Goal: Transaction & Acquisition: Book appointment/travel/reservation

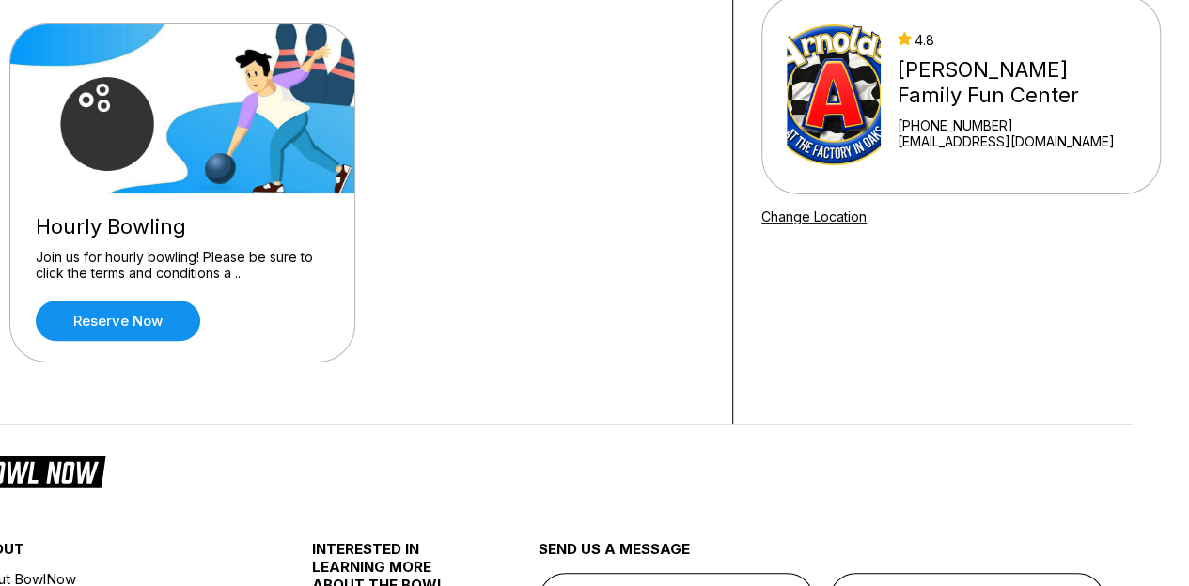
scroll to position [179, 0]
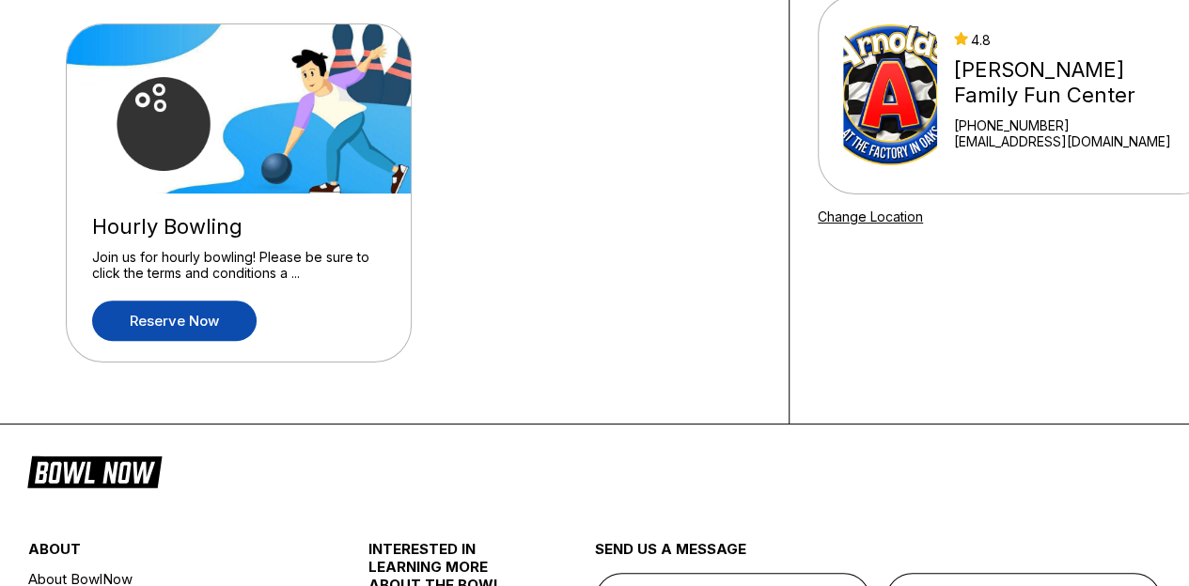
click at [163, 325] on link "Reserve now" at bounding box center [174, 321] width 164 height 40
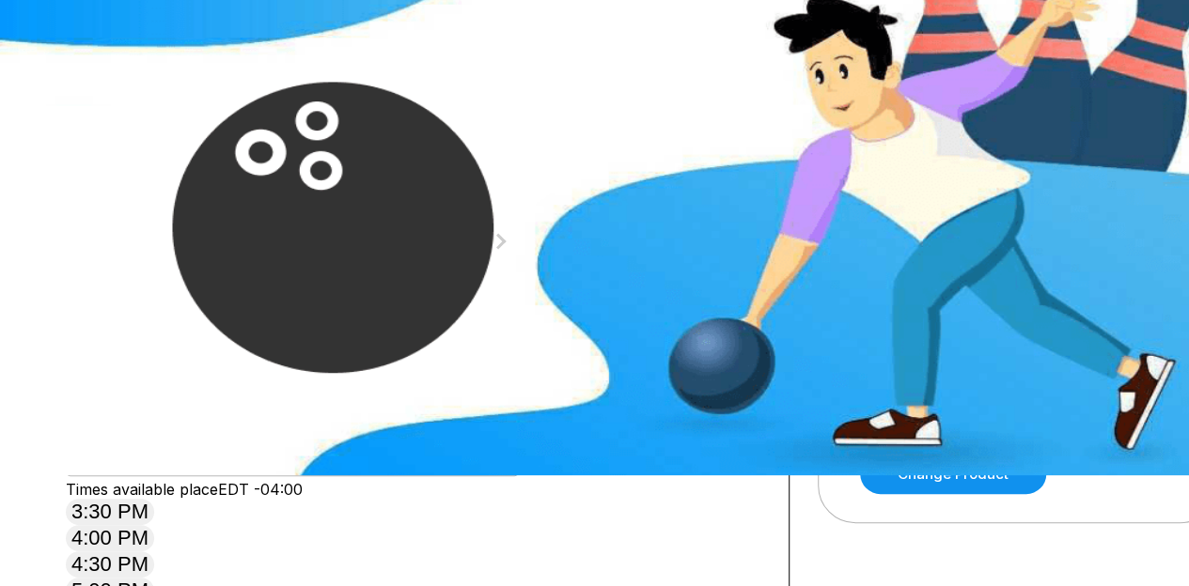
scroll to position [109, 0]
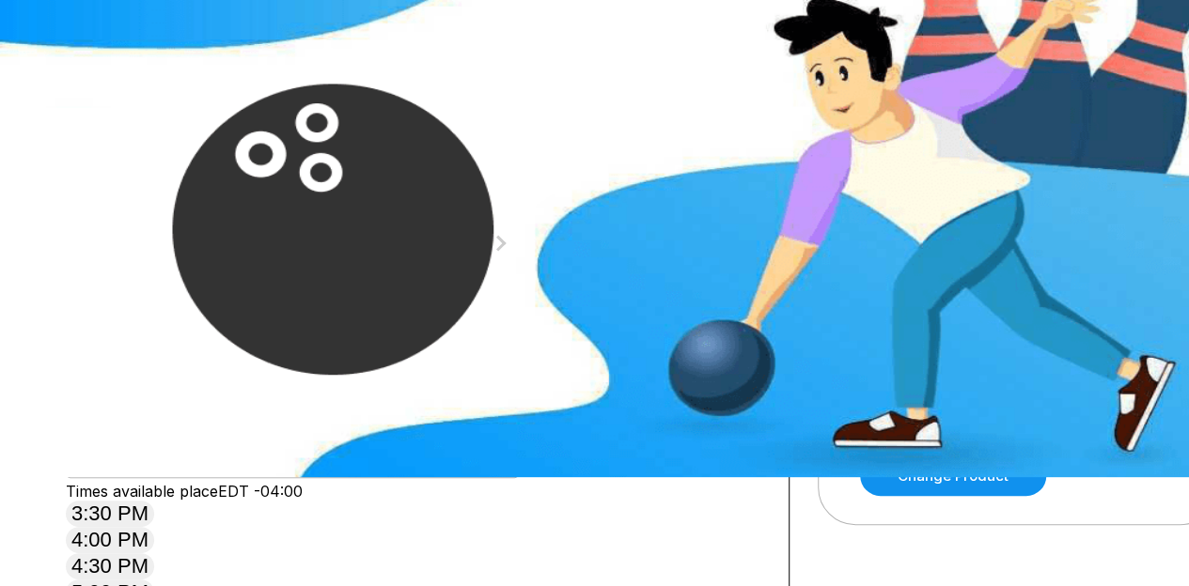
click at [207, 139] on icon at bounding box center [212, 134] width 10 height 10
type input "*"
click at [284, 325] on div "11" at bounding box center [270, 312] width 25 height 25
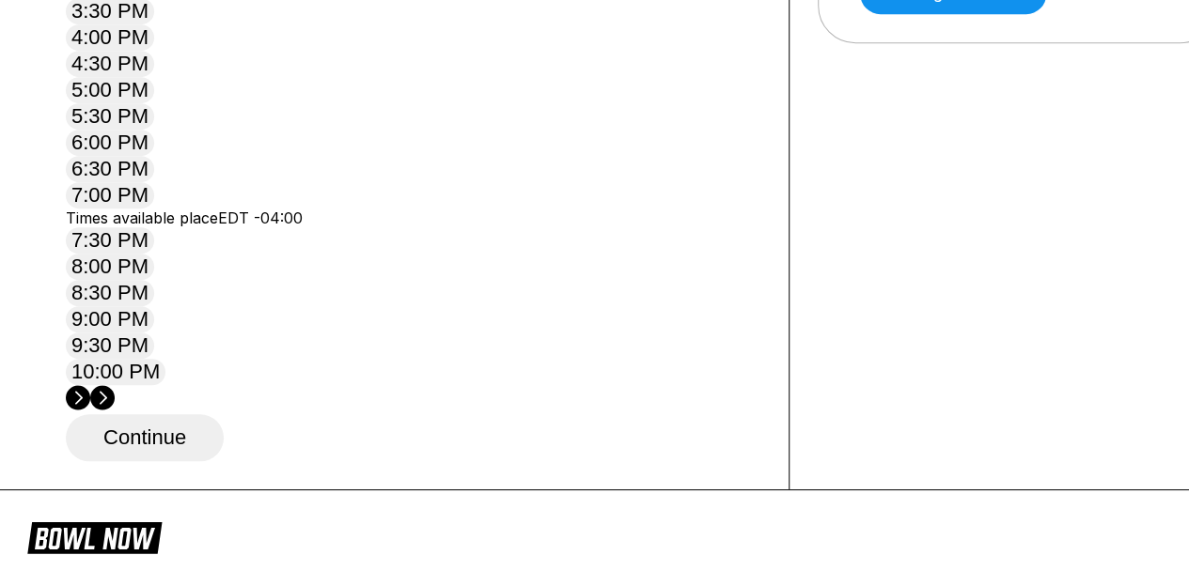
scroll to position [592, 0]
click at [154, 208] on button "7:00 PM" at bounding box center [110, 194] width 88 height 26
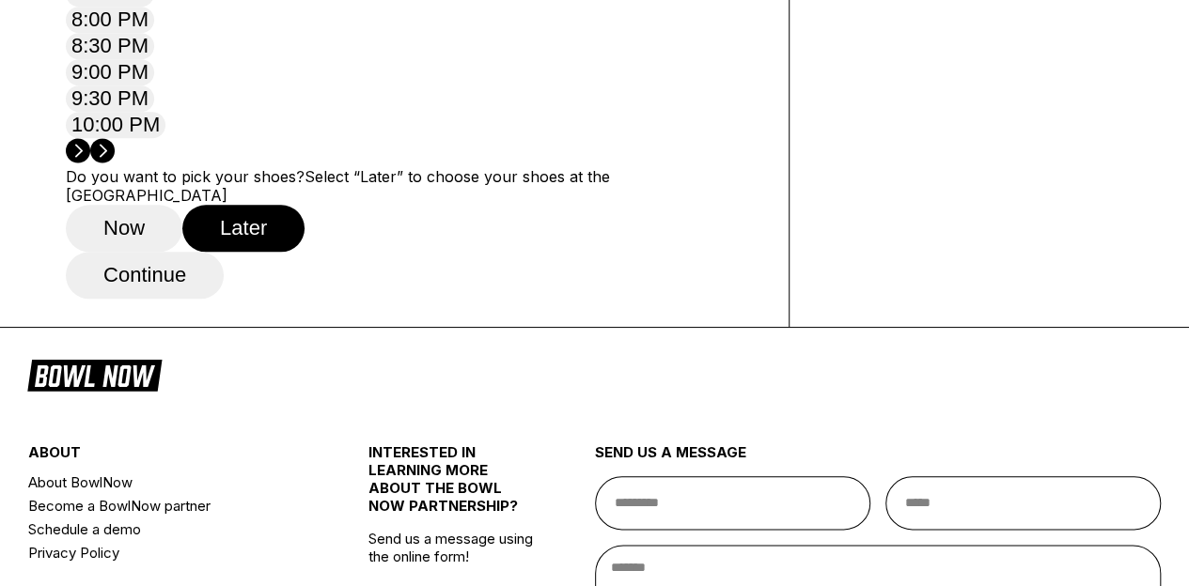
scroll to position [844, 0]
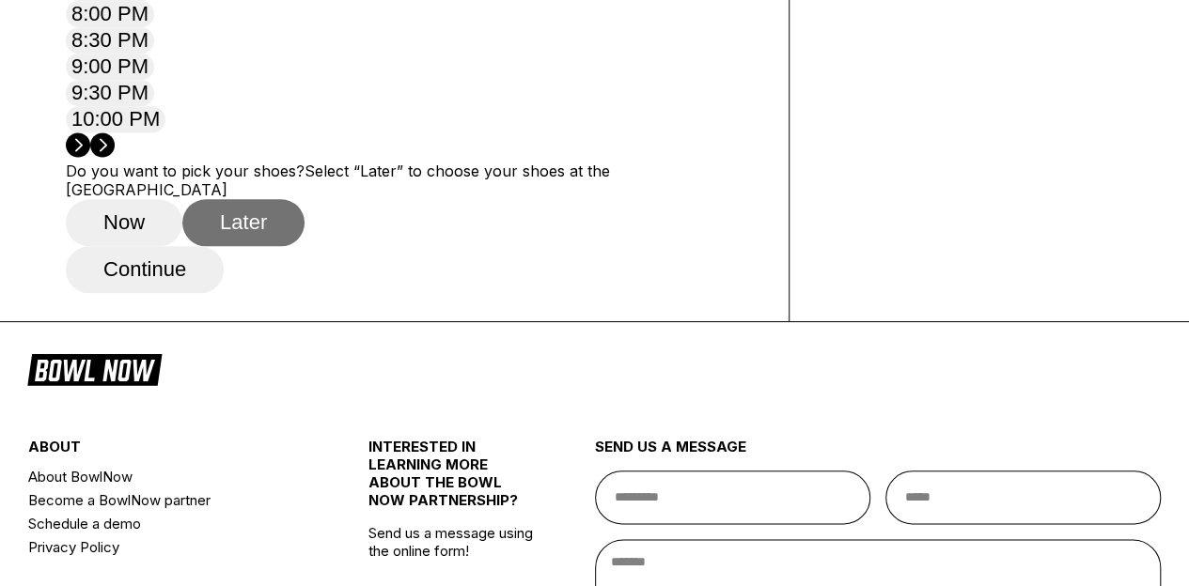
click at [255, 246] on button "Later" at bounding box center [243, 222] width 122 height 47
click at [145, 293] on button "Continue" at bounding box center [145, 269] width 158 height 47
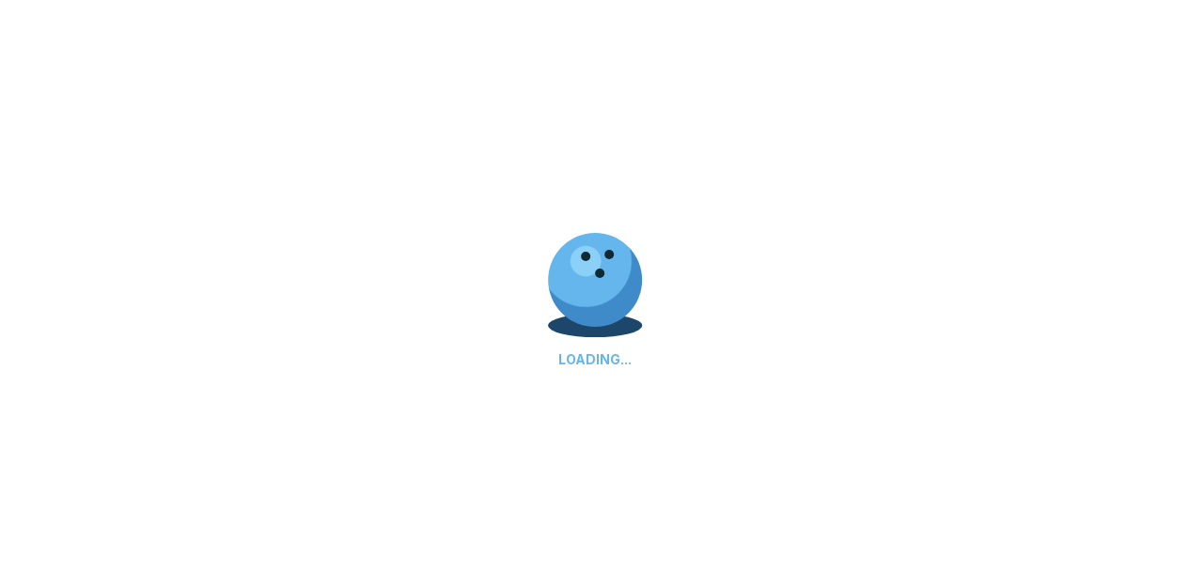
select select "**"
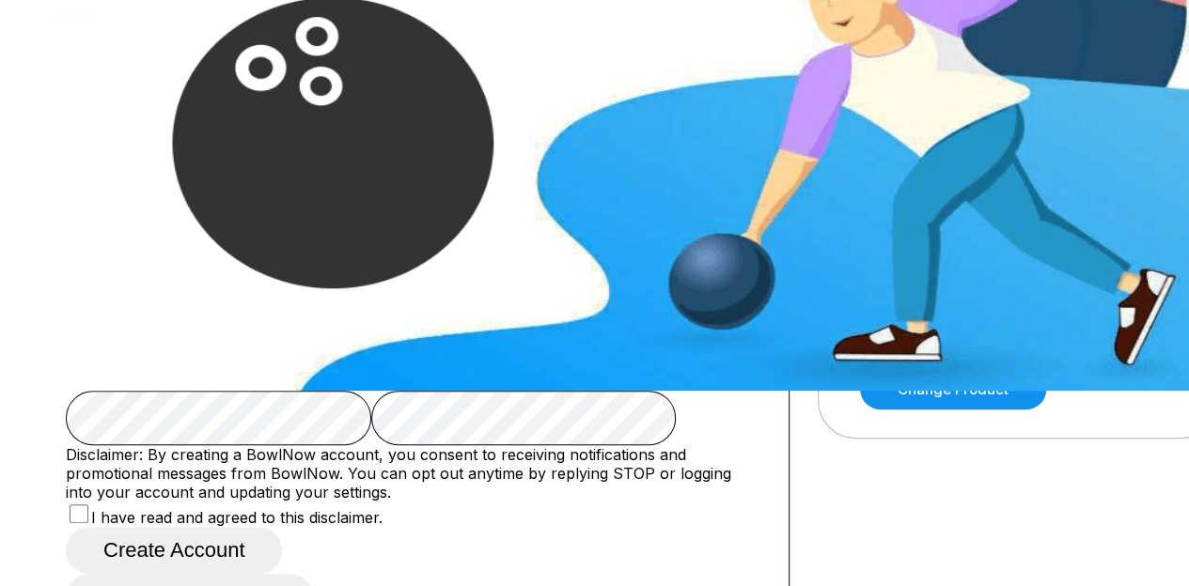
scroll to position [181, 0]
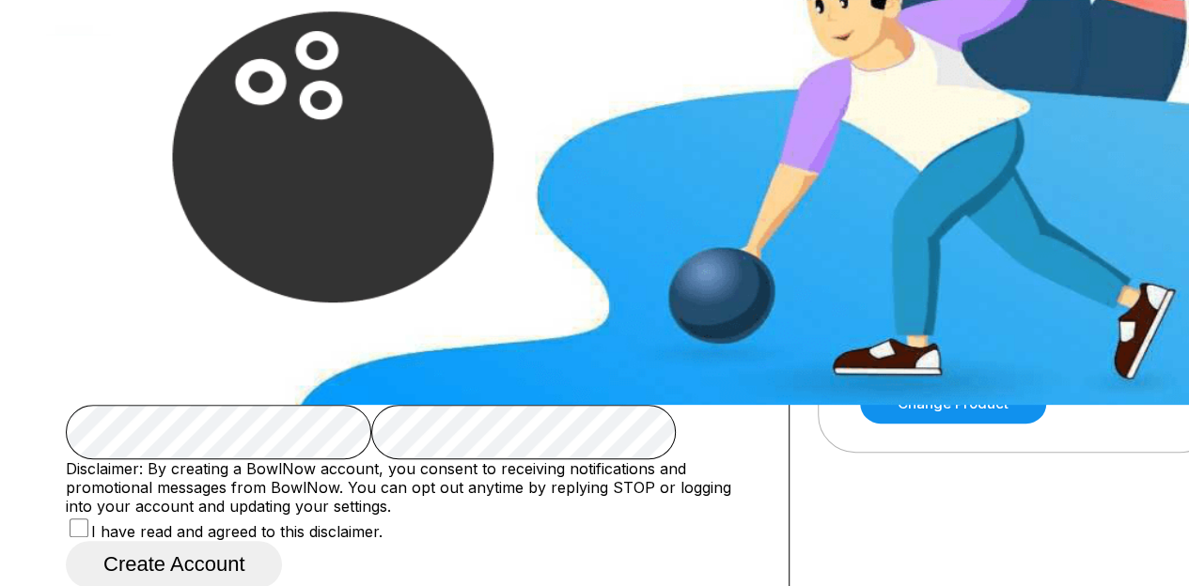
click at [149, 205] on input "text" at bounding box center [413, 208] width 694 height 54
type input "******"
type input "****"
type input "**********"
click at [140, 288] on input "email" at bounding box center [413, 315] width 694 height 54
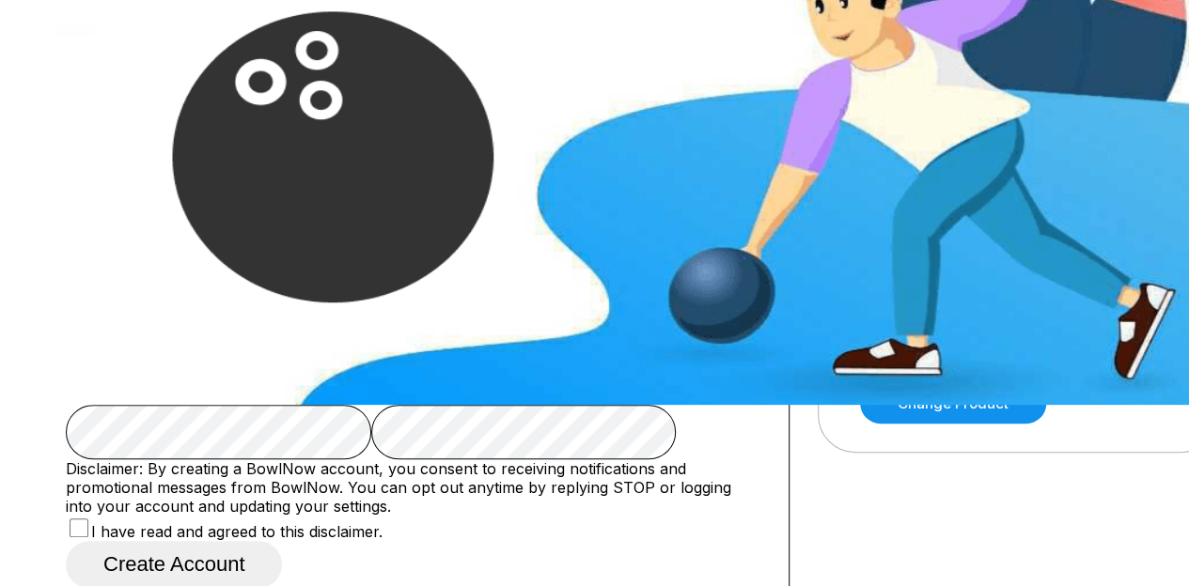
click at [140, 288] on input "email" at bounding box center [413, 315] width 694 height 54
type input "**********"
click at [223, 386] on input "text" at bounding box center [155, 395] width 133 height 19
select select "*"
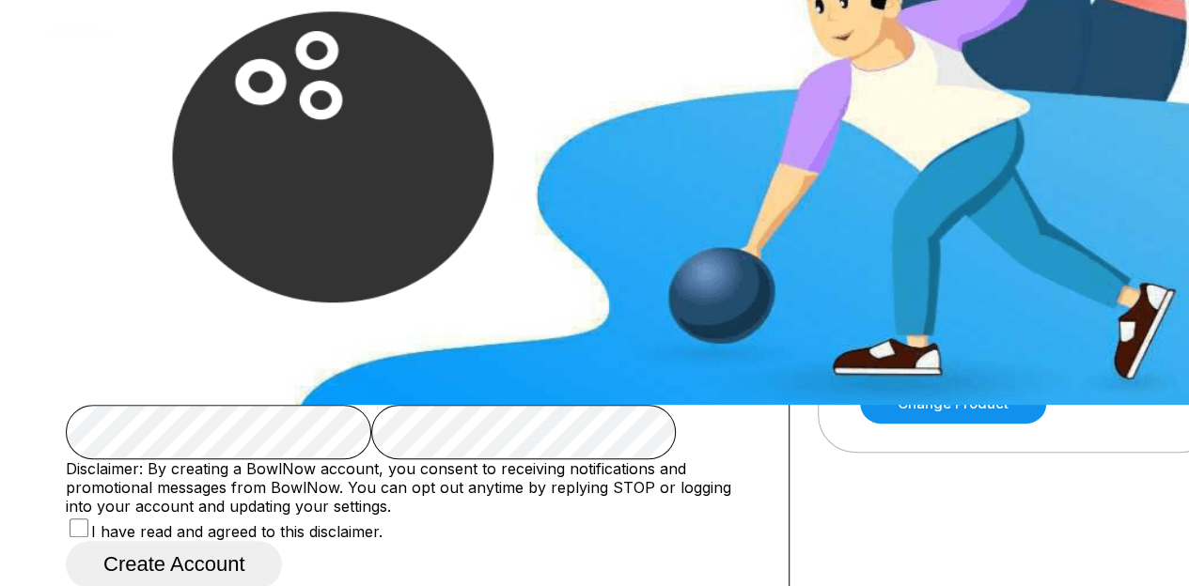
select select "****"
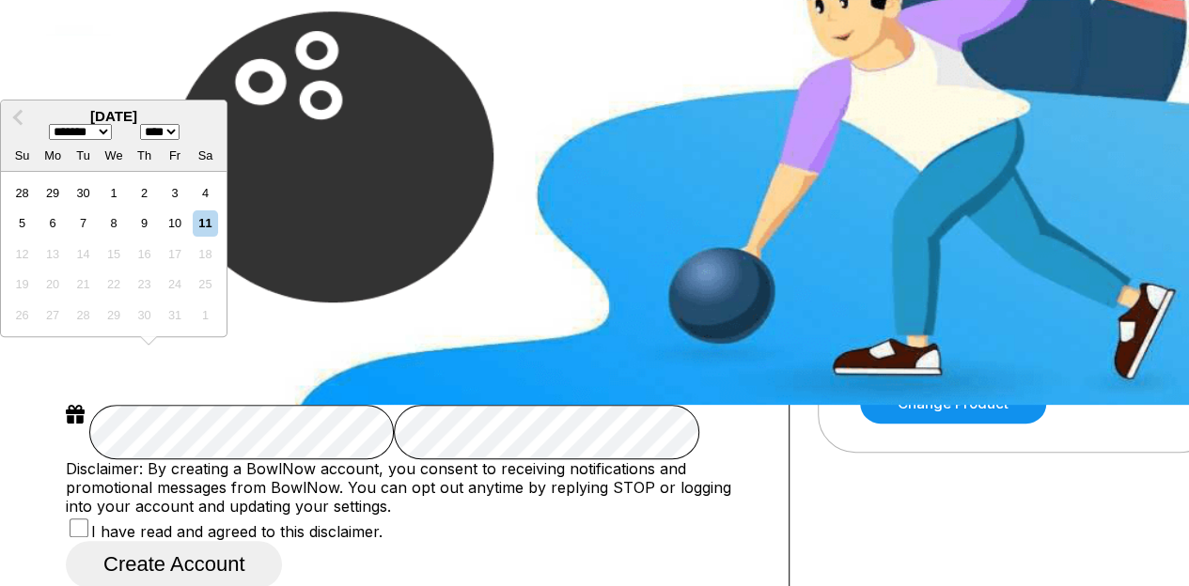
click at [112, 124] on select "******* ******** ***** ***** *** **** **** ****** ********* ******* ******** **…" at bounding box center [80, 132] width 63 height 16
select select "*"
click at [112, 124] on select "******* ******** ***** ***** *** **** **** ****** ********* ******* ******** **…" at bounding box center [80, 132] width 63 height 16
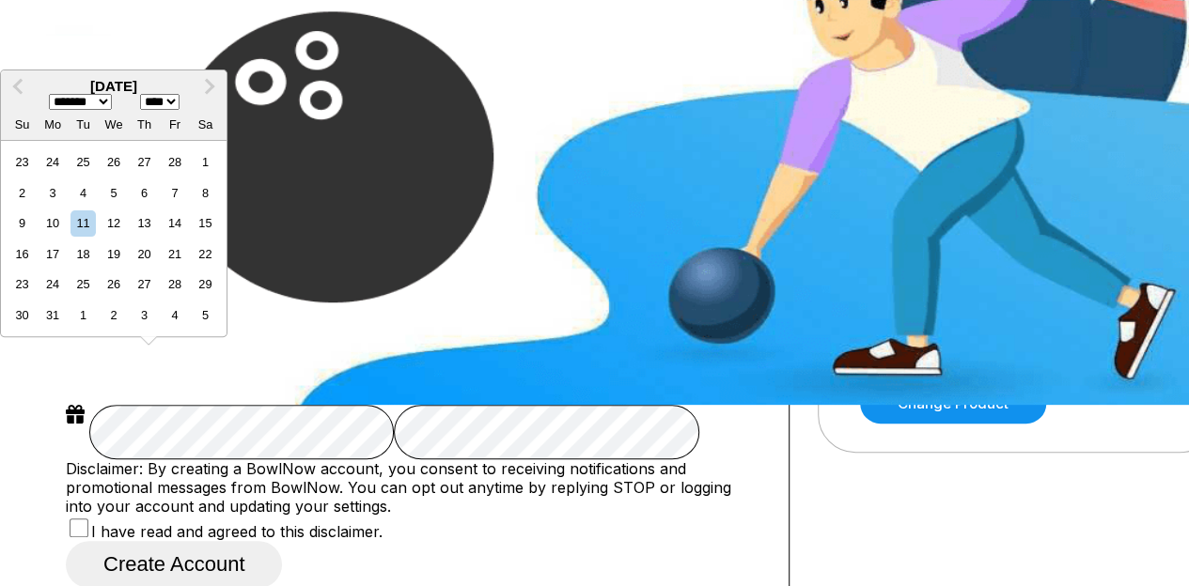
click at [179, 94] on select "**** **** **** **** **** **** **** **** **** **** **** **** **** **** **** ****…" at bounding box center [159, 102] width 39 height 16
select select "****"
click at [179, 94] on select "**** **** **** **** **** **** **** **** **** **** **** **** **** **** **** ****…" at bounding box center [159, 102] width 39 height 16
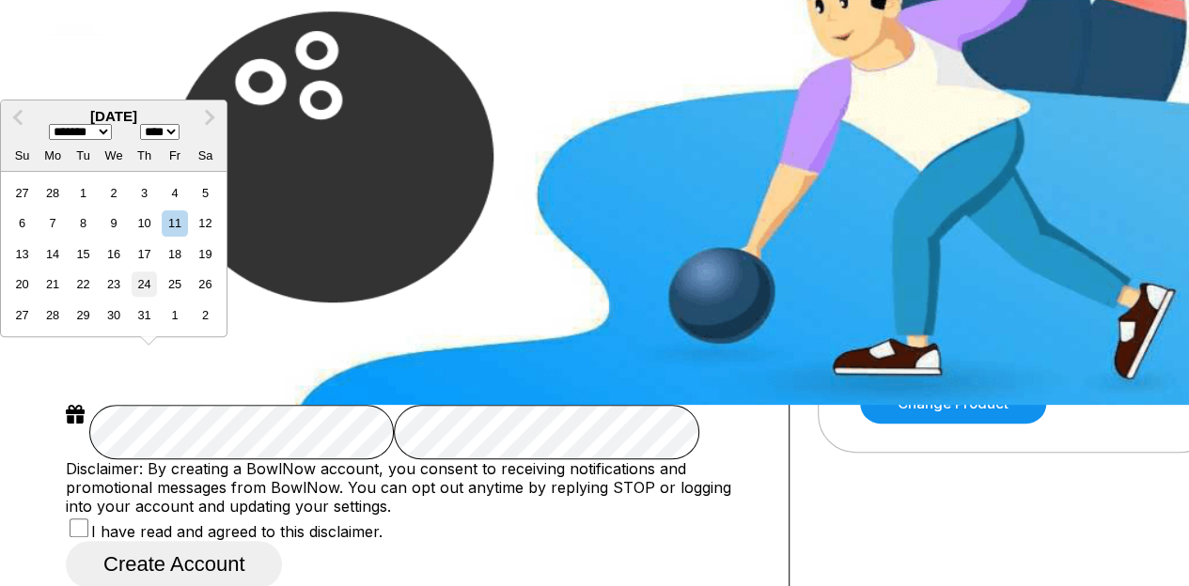
click at [157, 272] on div "24" at bounding box center [144, 284] width 25 height 25
type input "**********"
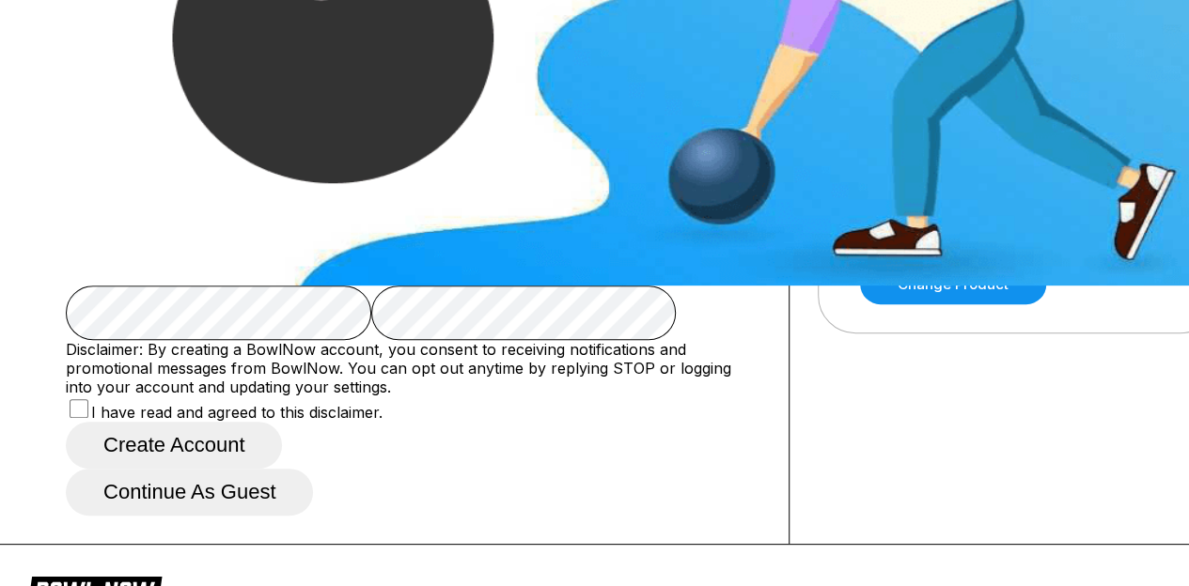
scroll to position [302, 0]
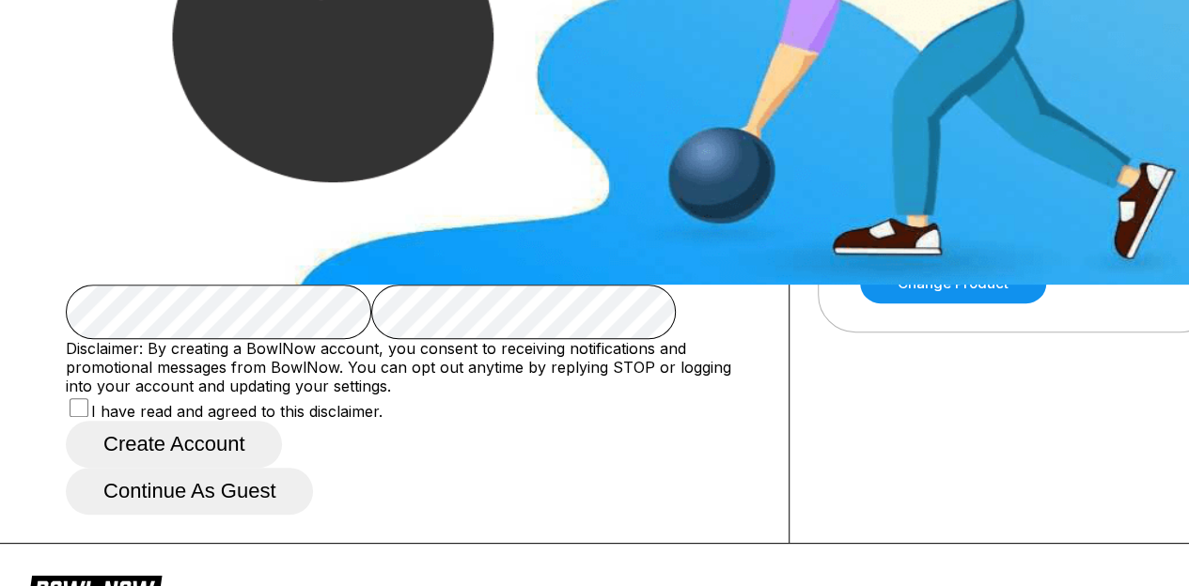
click at [282, 468] on button "Create account" at bounding box center [174, 444] width 216 height 47
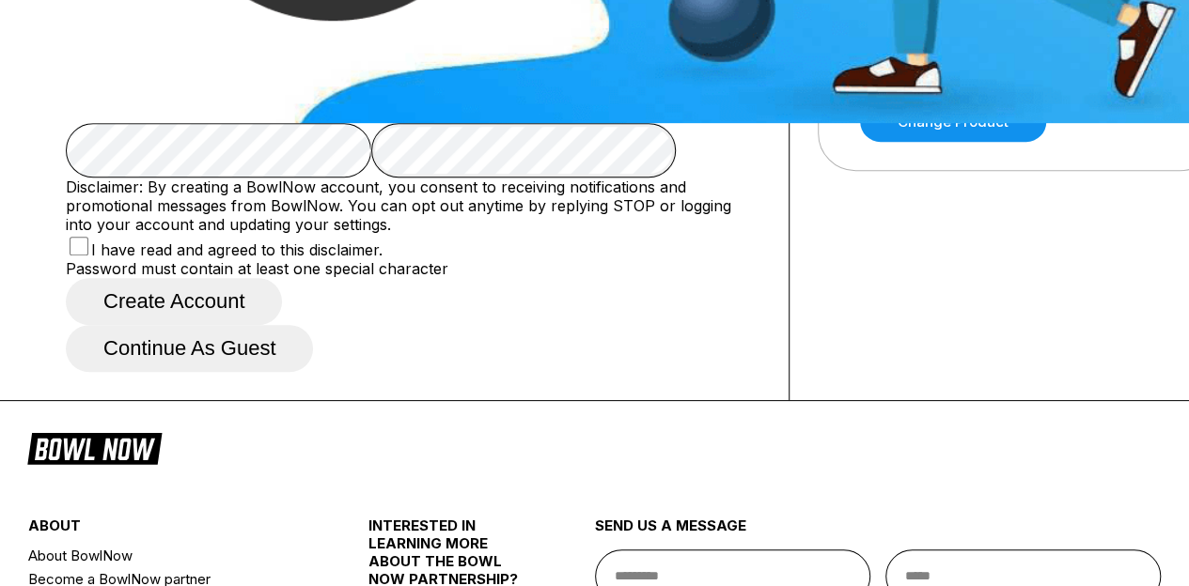
scroll to position [471, 0]
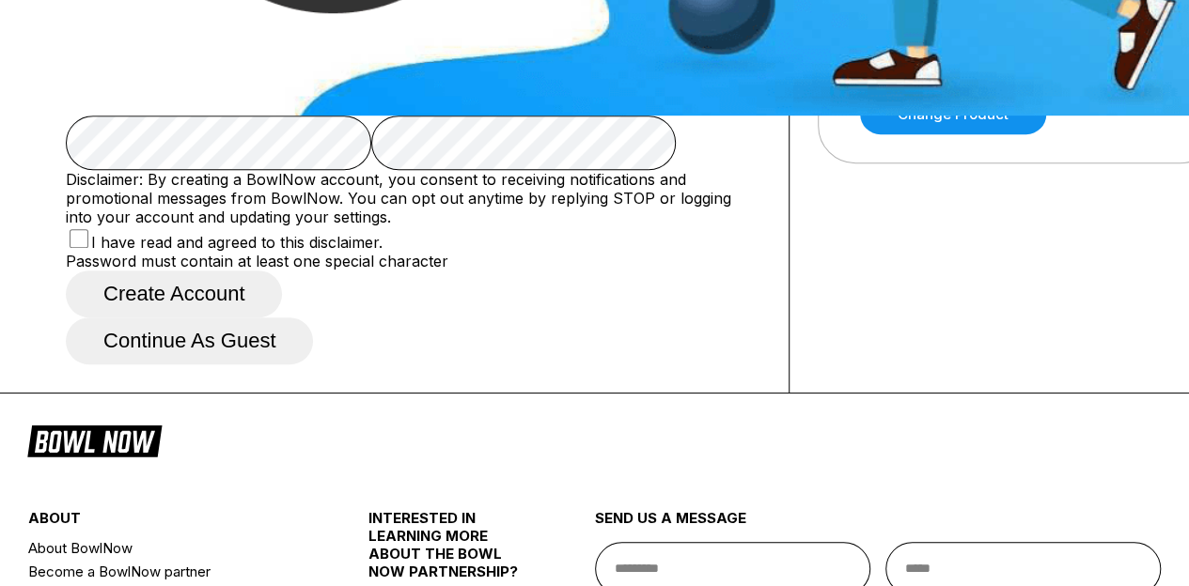
click at [282, 318] on button "Create account" at bounding box center [174, 294] width 216 height 47
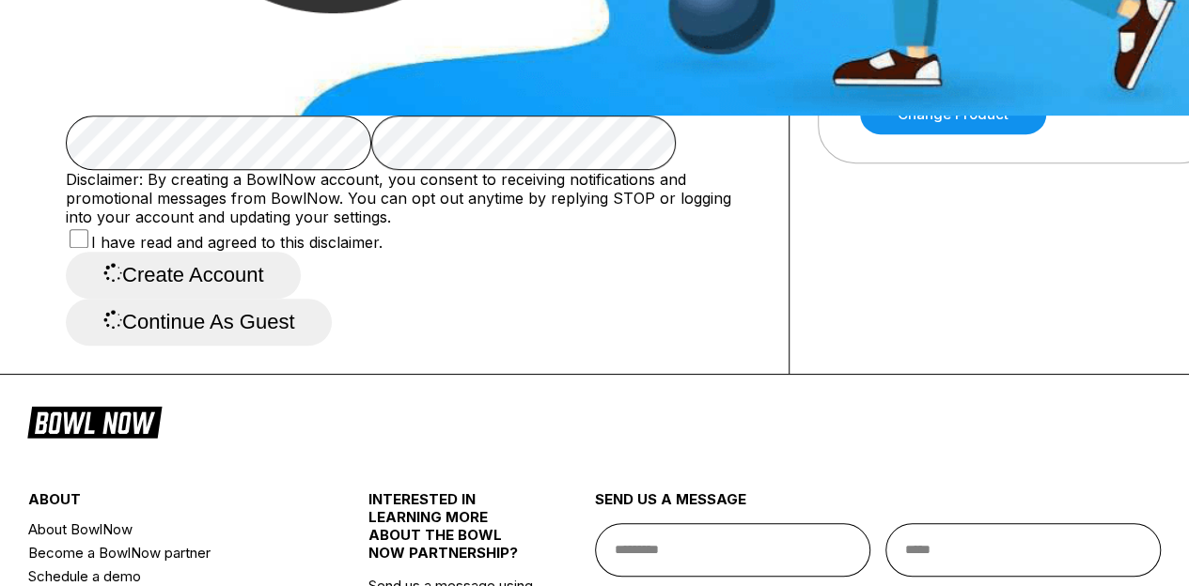
scroll to position [0, 0]
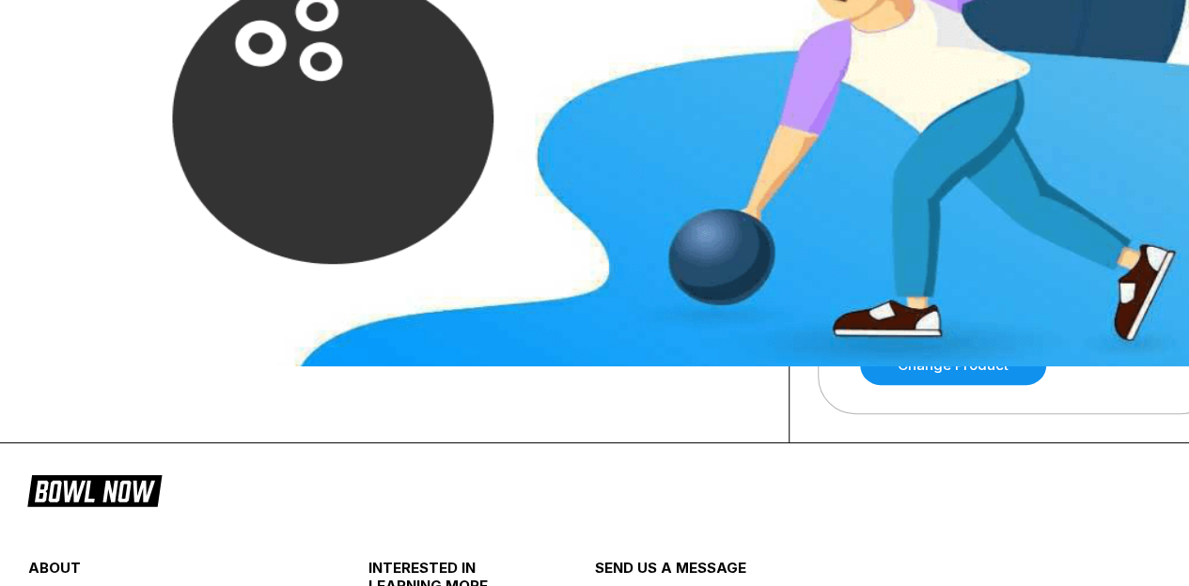
scroll to position [220, 0]
click at [198, 285] on link "Reserve now" at bounding box center [174, 280] width 164 height 40
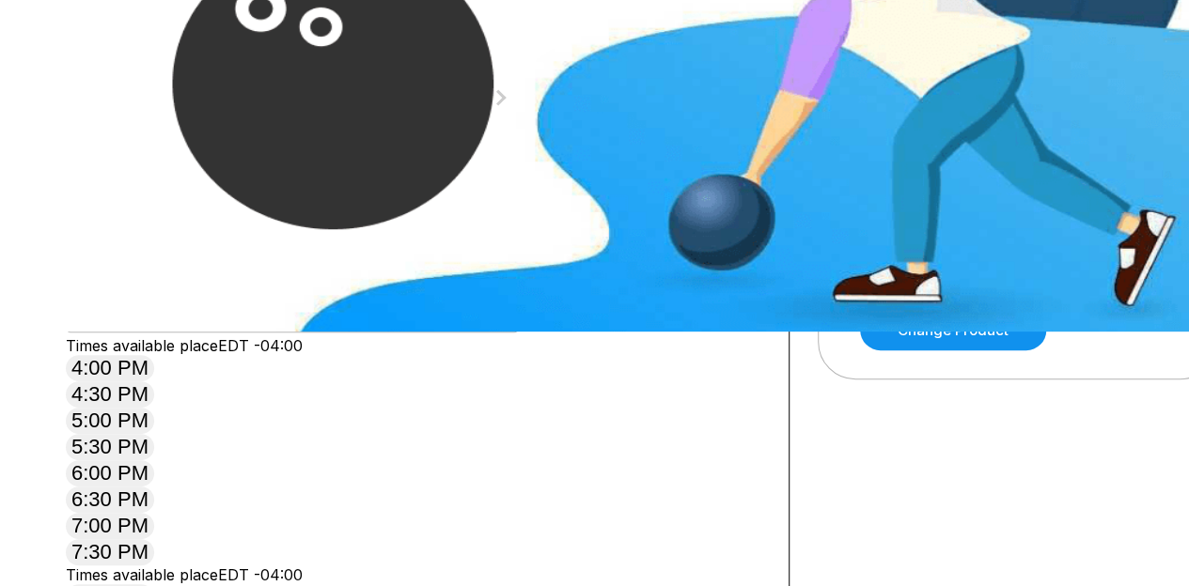
scroll to position [256, 0]
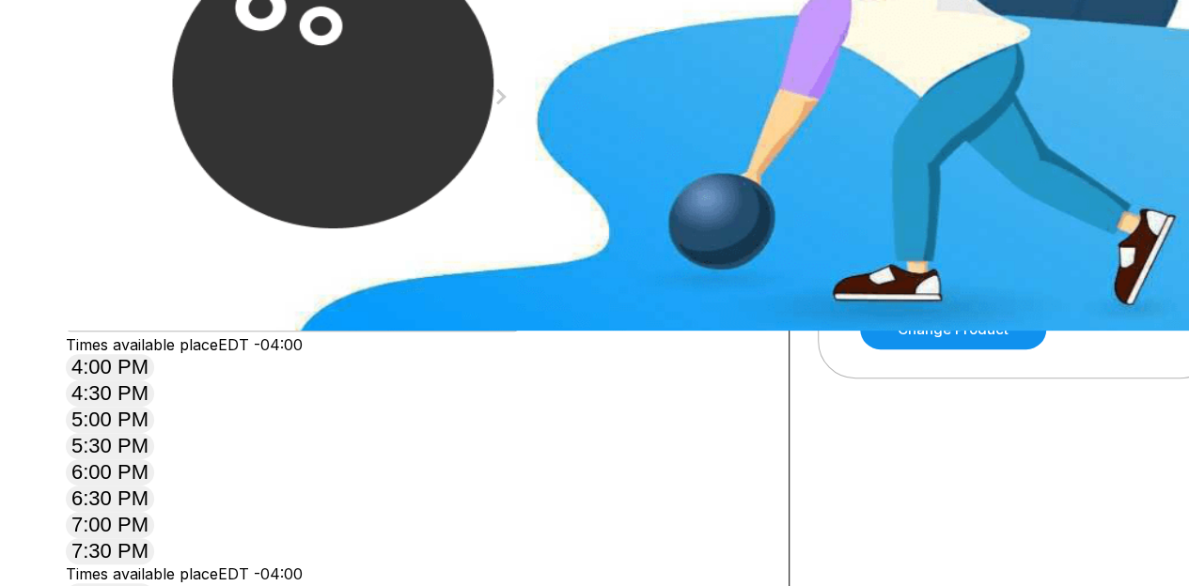
type input "*"
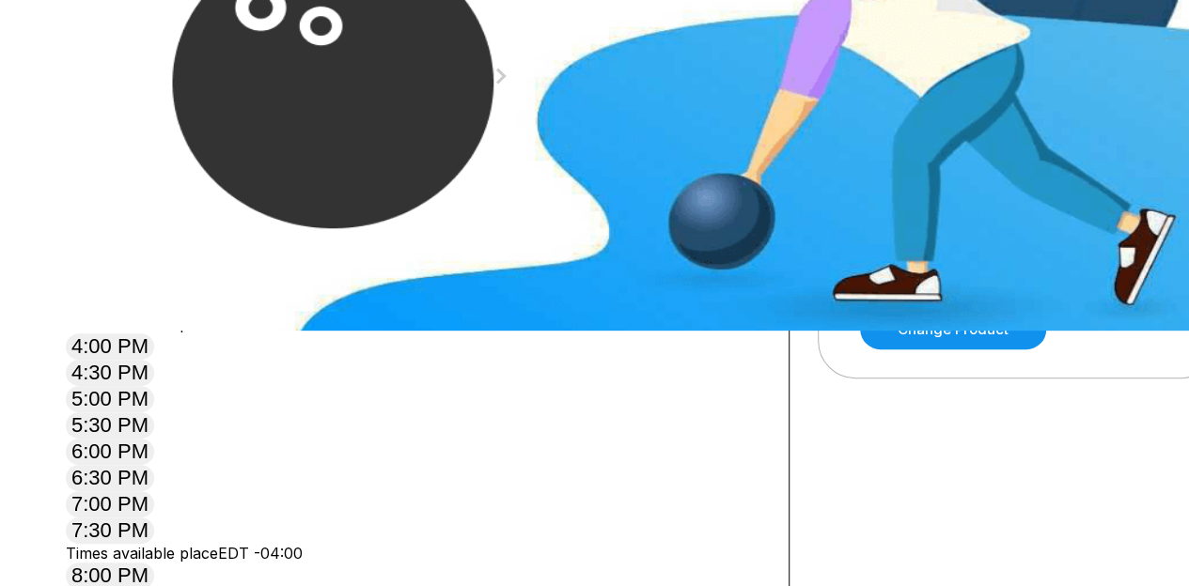
click at [284, 179] on div "11" at bounding box center [270, 165] width 25 height 25
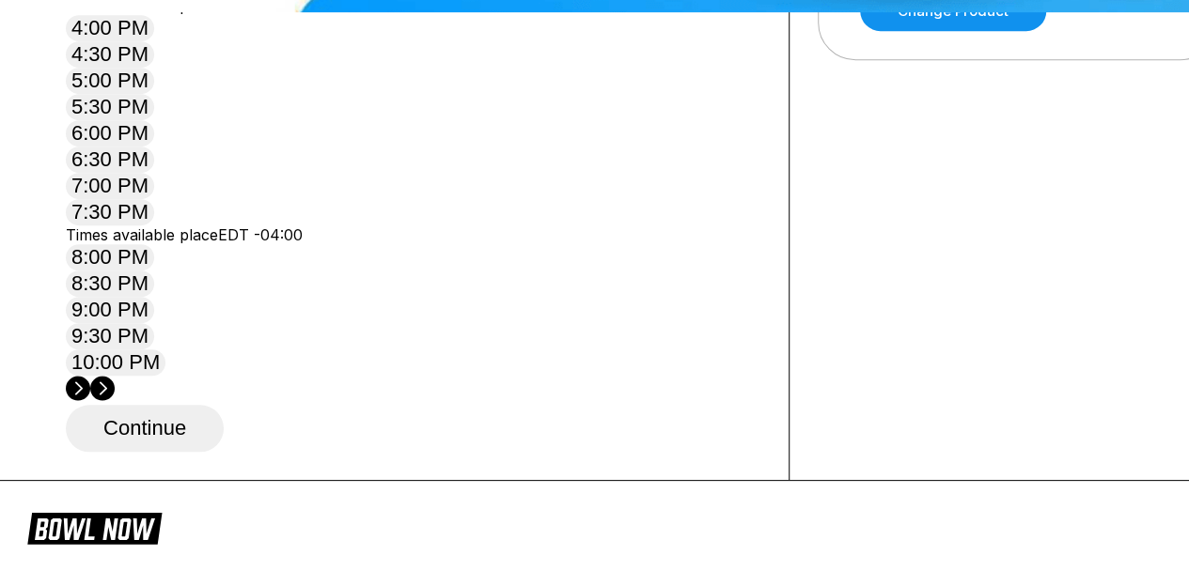
scroll to position [576, 0]
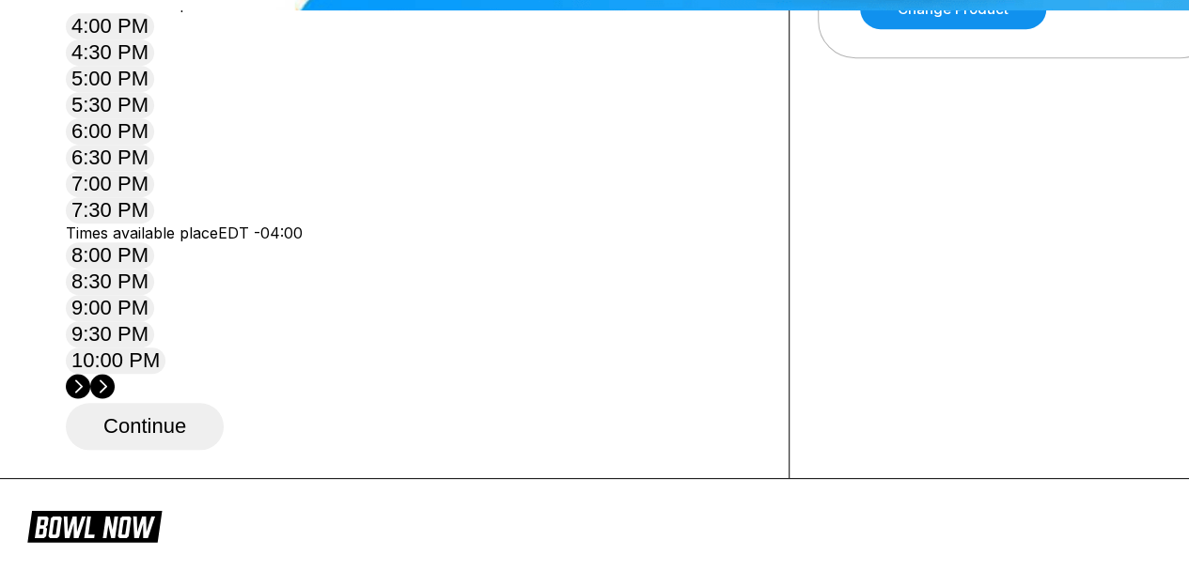
click at [154, 197] on button "7:00 PM" at bounding box center [110, 184] width 88 height 26
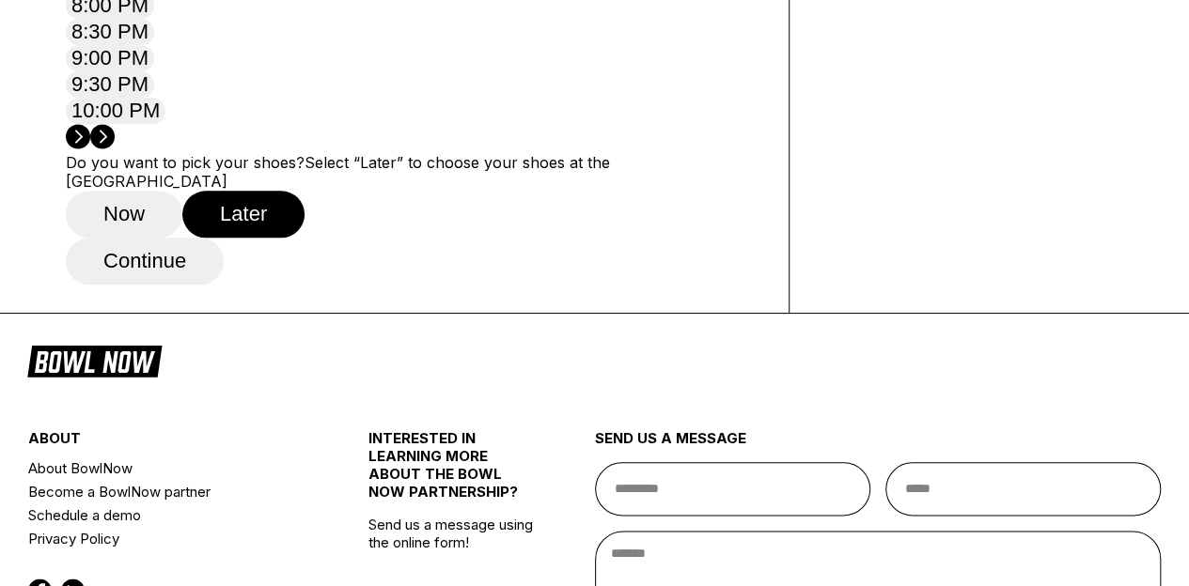
scroll to position [830, 0]
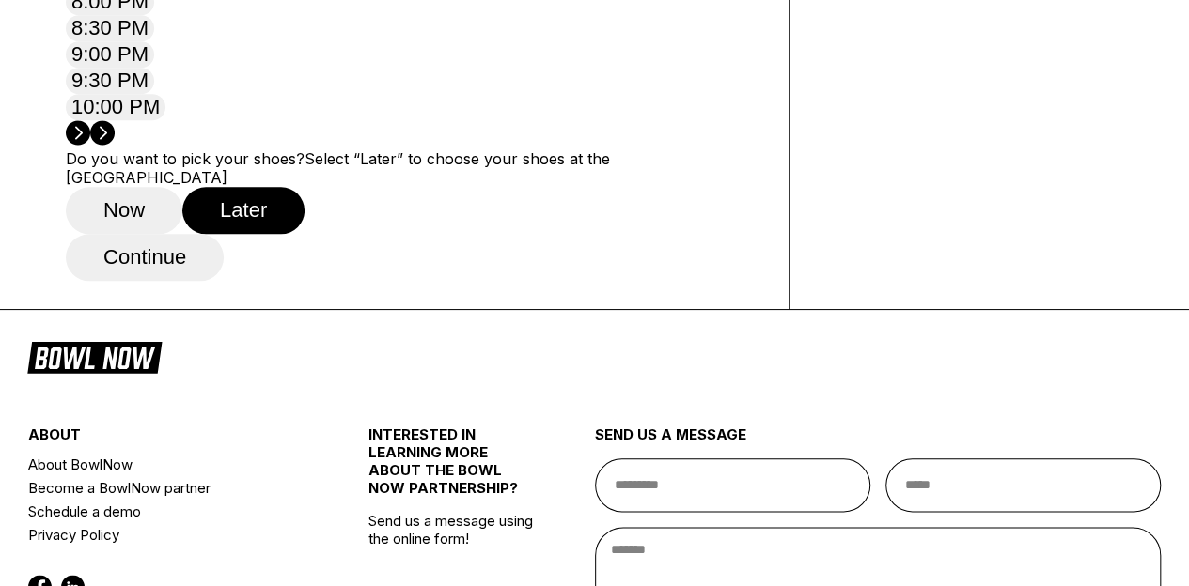
click at [163, 281] on button "Continue" at bounding box center [145, 257] width 158 height 47
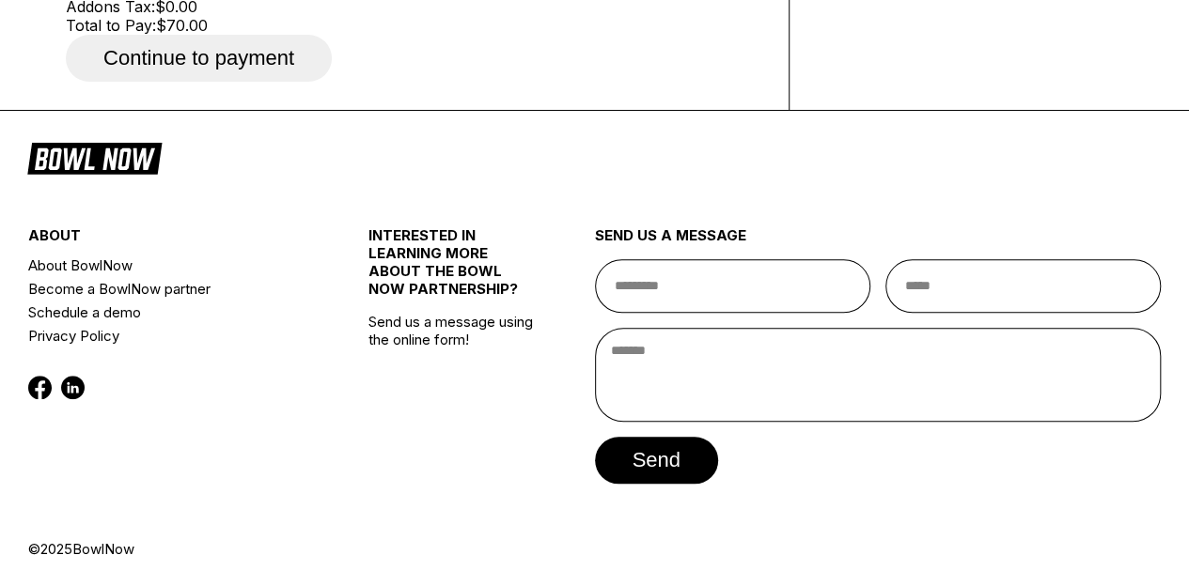
scroll to position [879, 0]
click at [425, 82] on div "Continue to payment" at bounding box center [413, 58] width 694 height 47
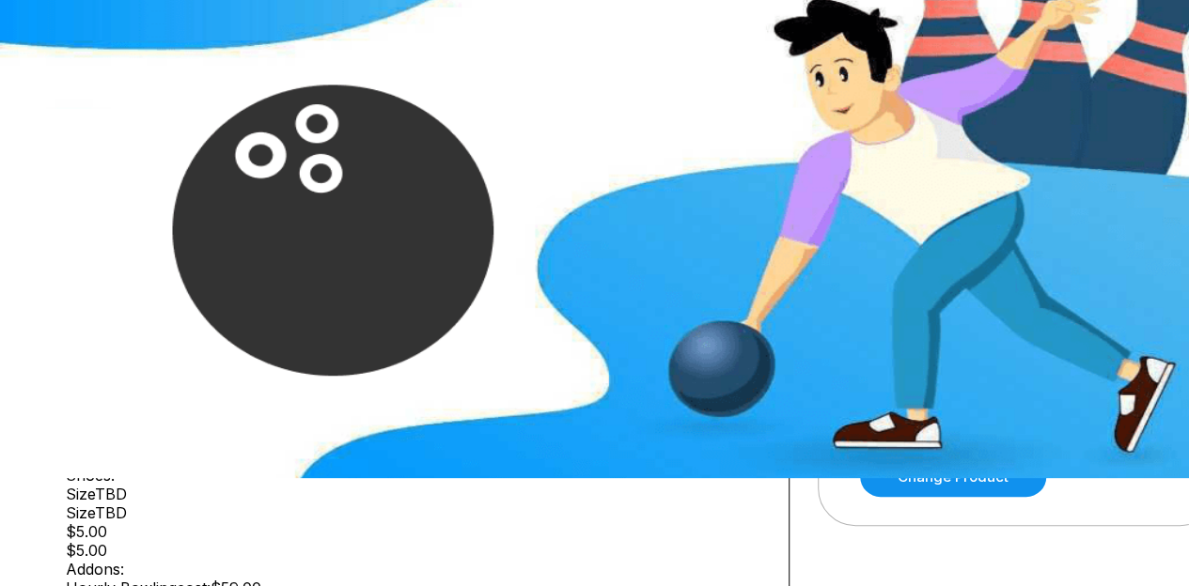
scroll to position [104, 0]
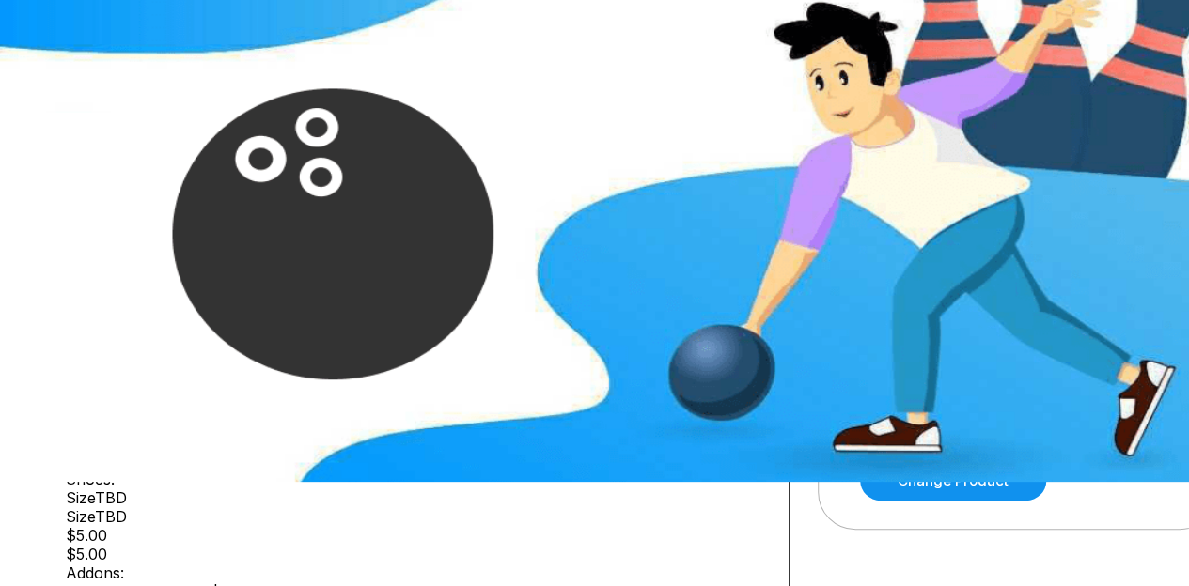
click at [142, 280] on span "Continue to payment" at bounding box center [199, 270] width 266 height 19
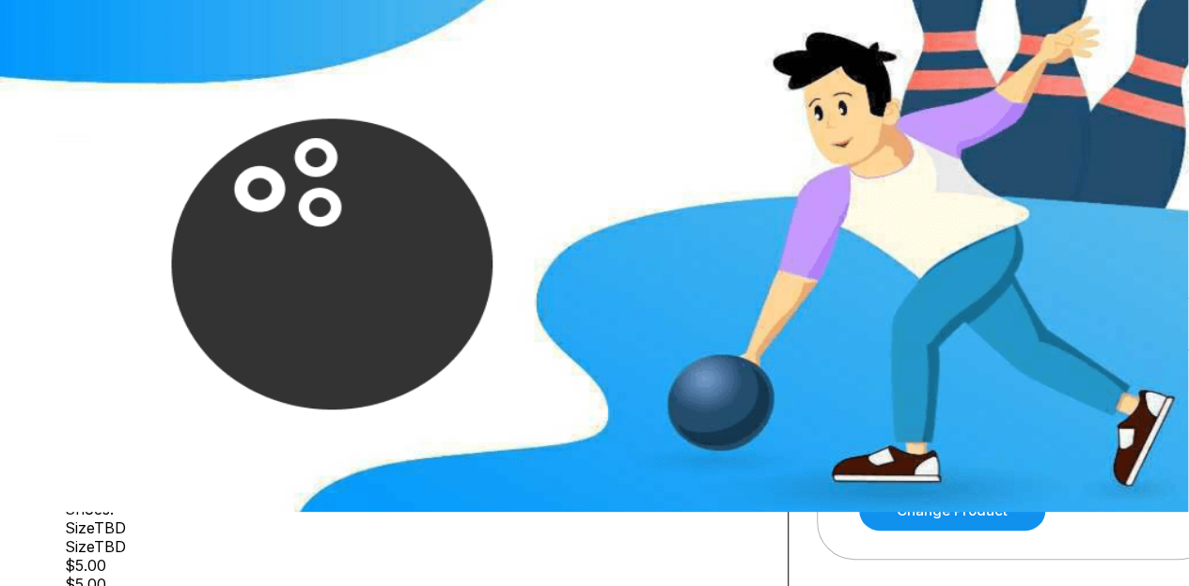
scroll to position [0, 1]
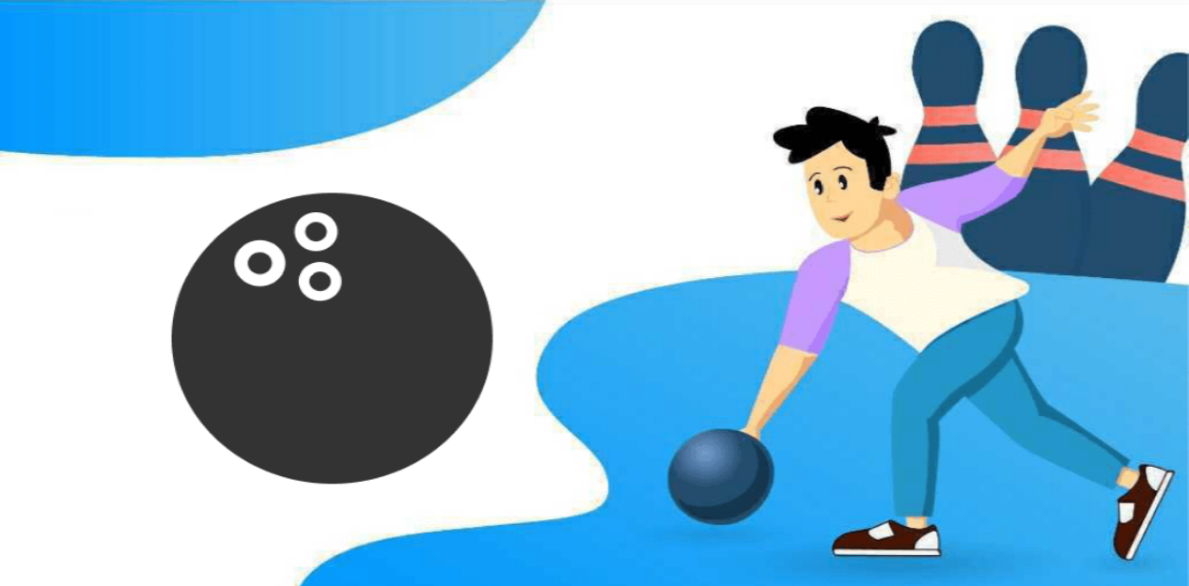
click at [1088, 57] on icon "button" at bounding box center [1096, 50] width 25 height 25
click at [1051, 104] on div "Profile" at bounding box center [1034, 98] width 40 height 16
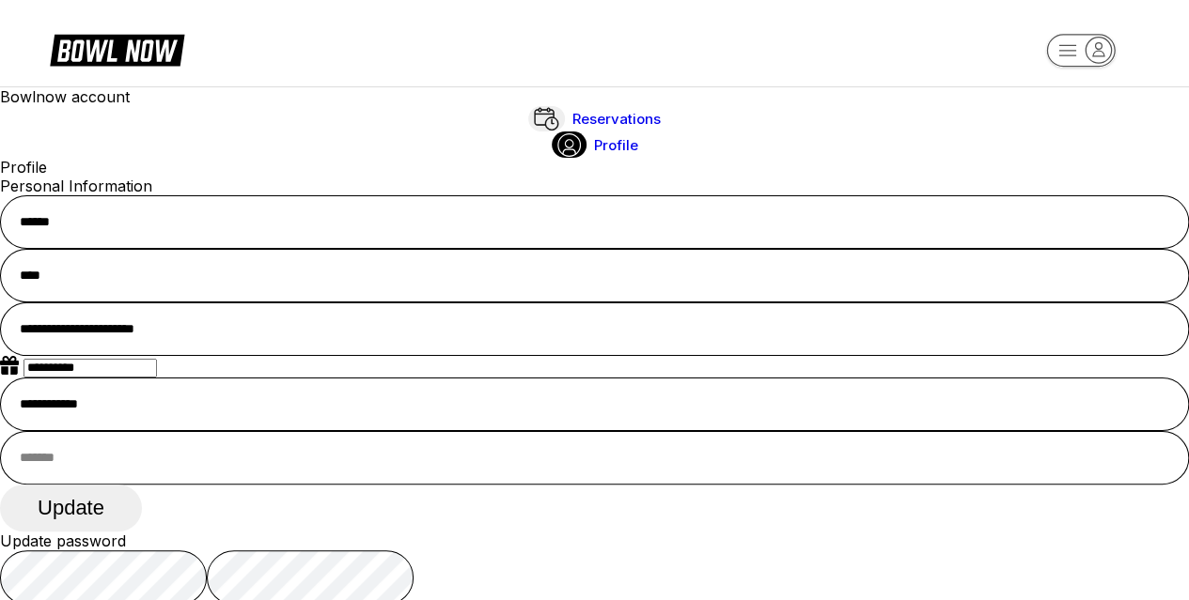
click at [572, 128] on span "Reservations" at bounding box center [616, 119] width 88 height 18
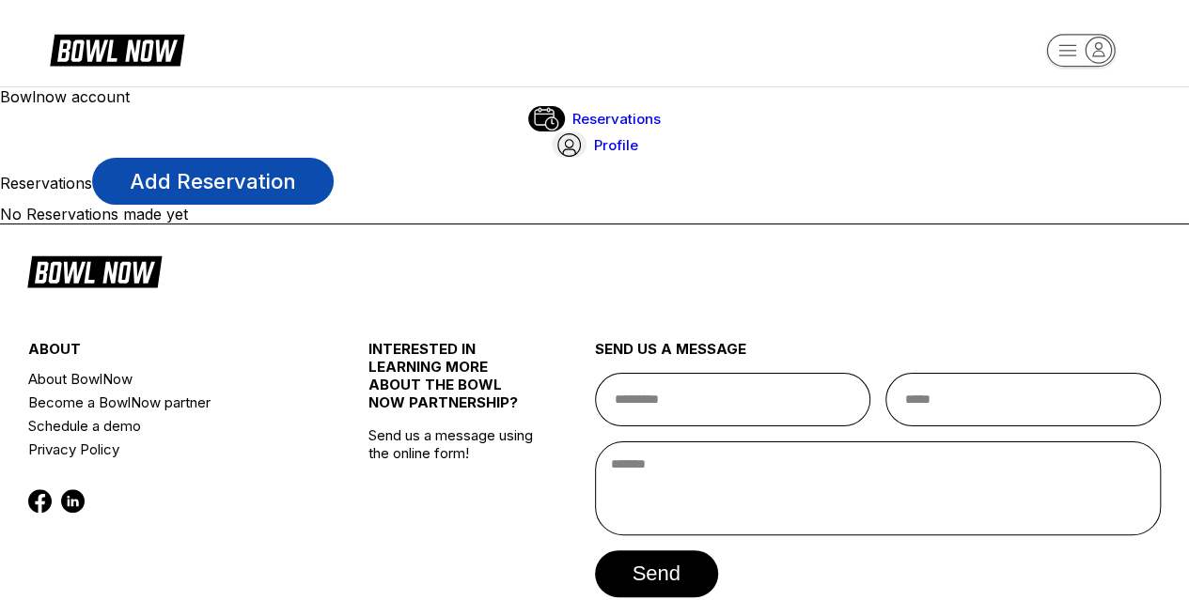
click at [334, 158] on link "Add Reservation" at bounding box center [212, 181] width 241 height 47
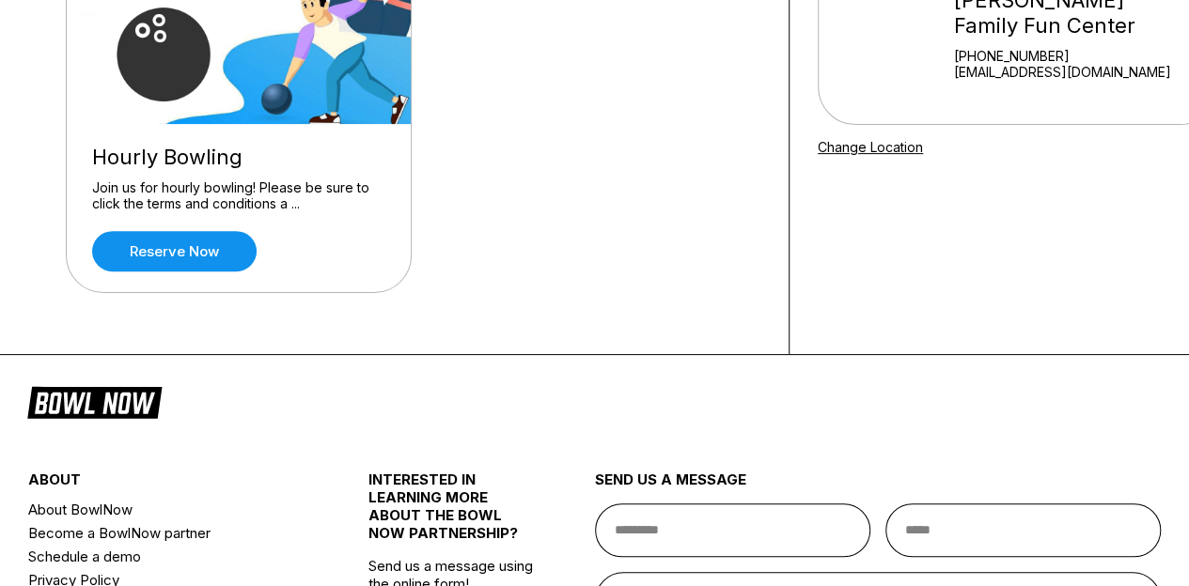
scroll to position [250, 0]
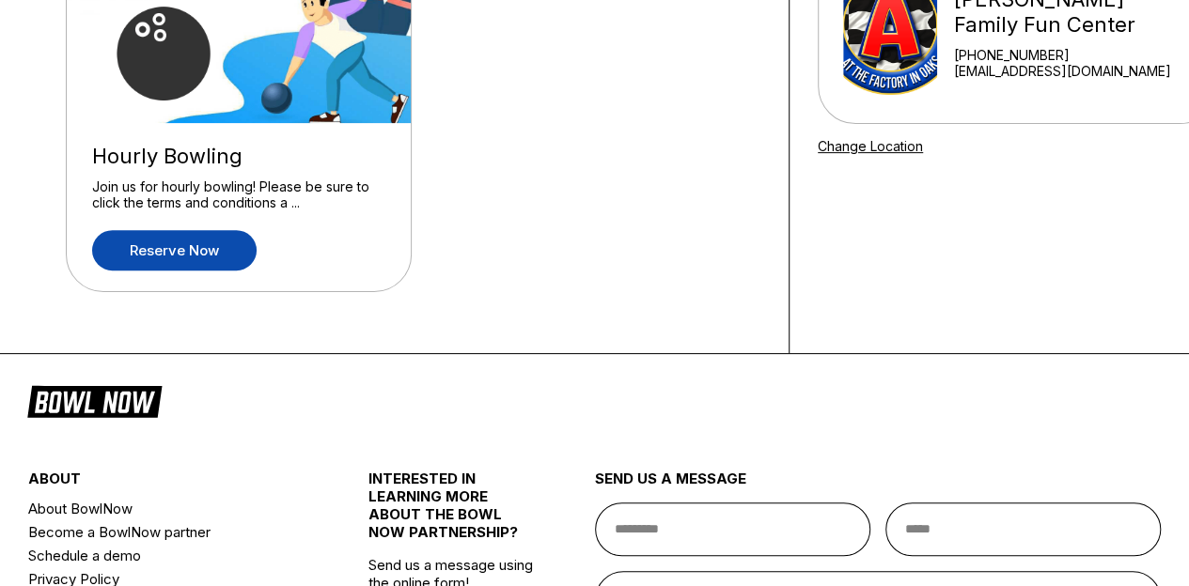
click at [174, 251] on link "Reserve now" at bounding box center [174, 250] width 164 height 40
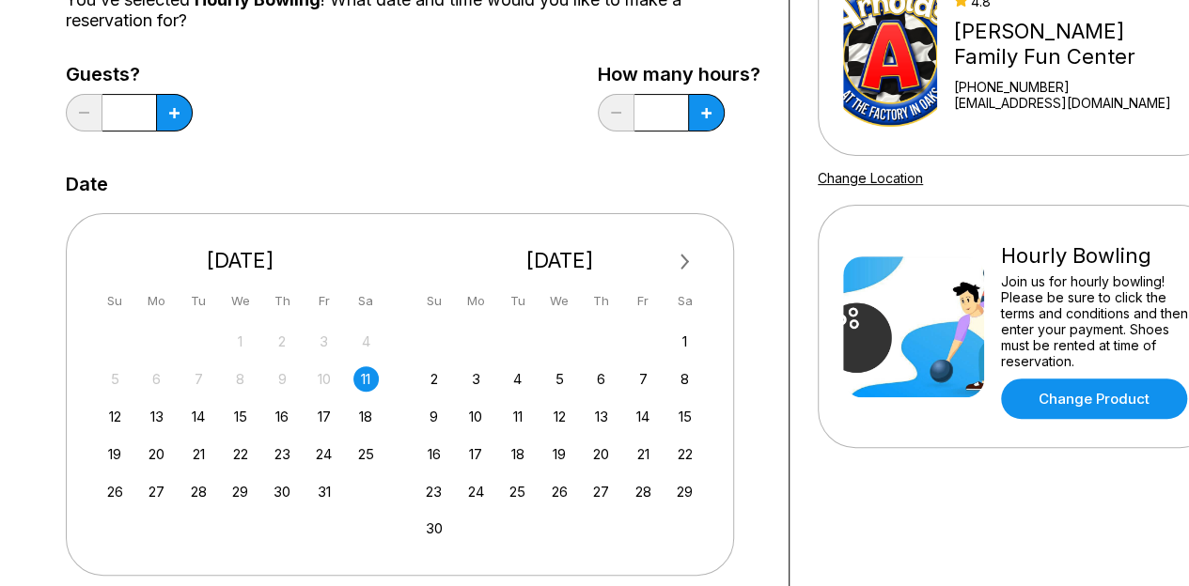
scroll to position [226, 0]
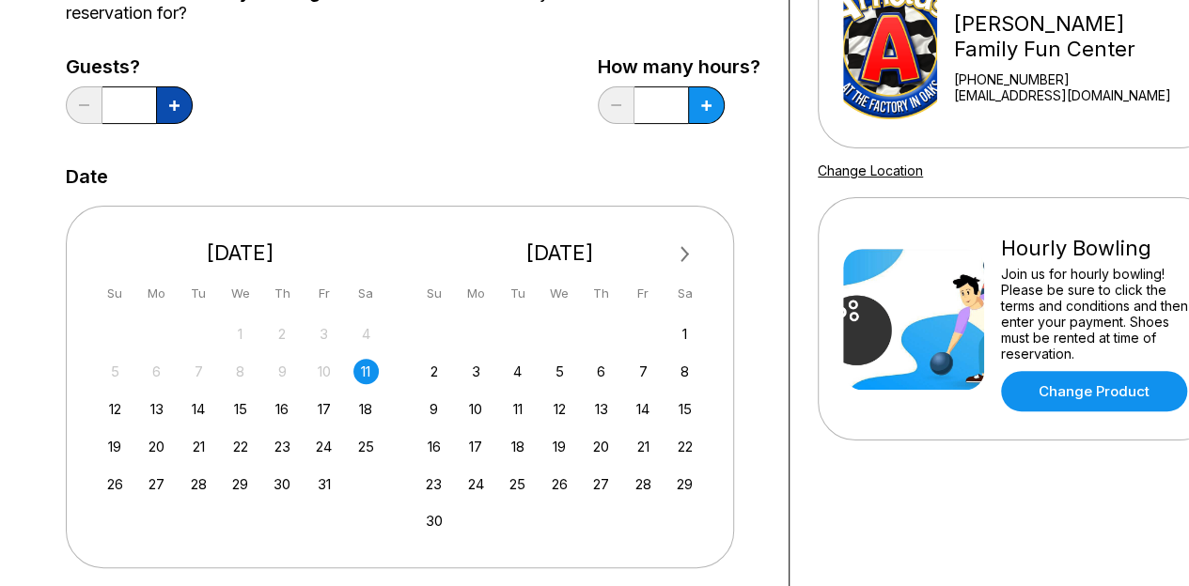
click at [185, 109] on button at bounding box center [174, 105] width 37 height 38
type input "*"
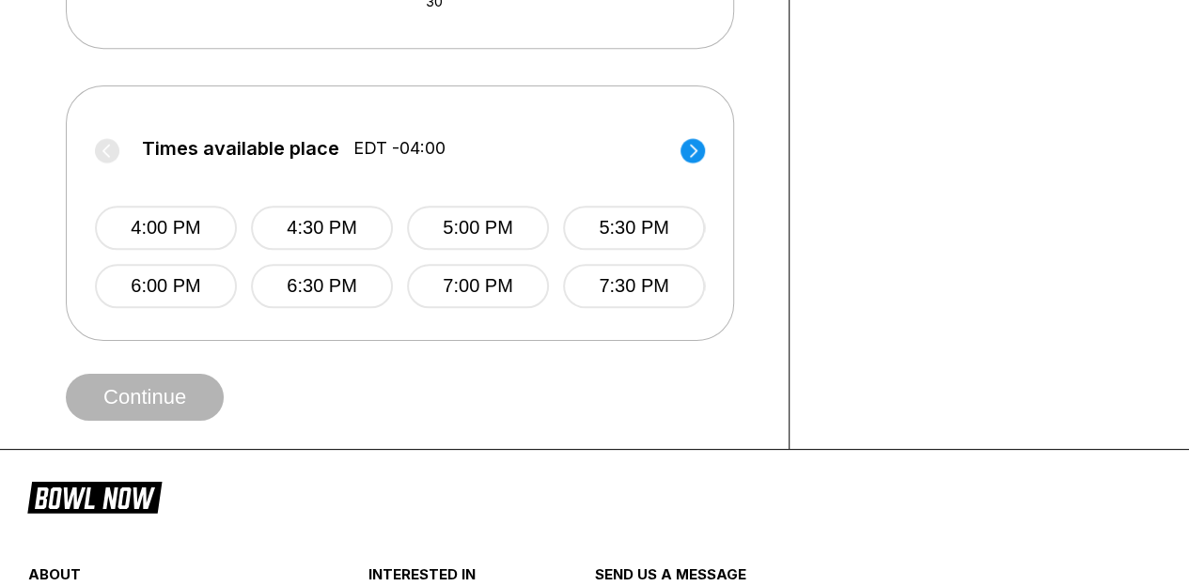
scroll to position [773, 0]
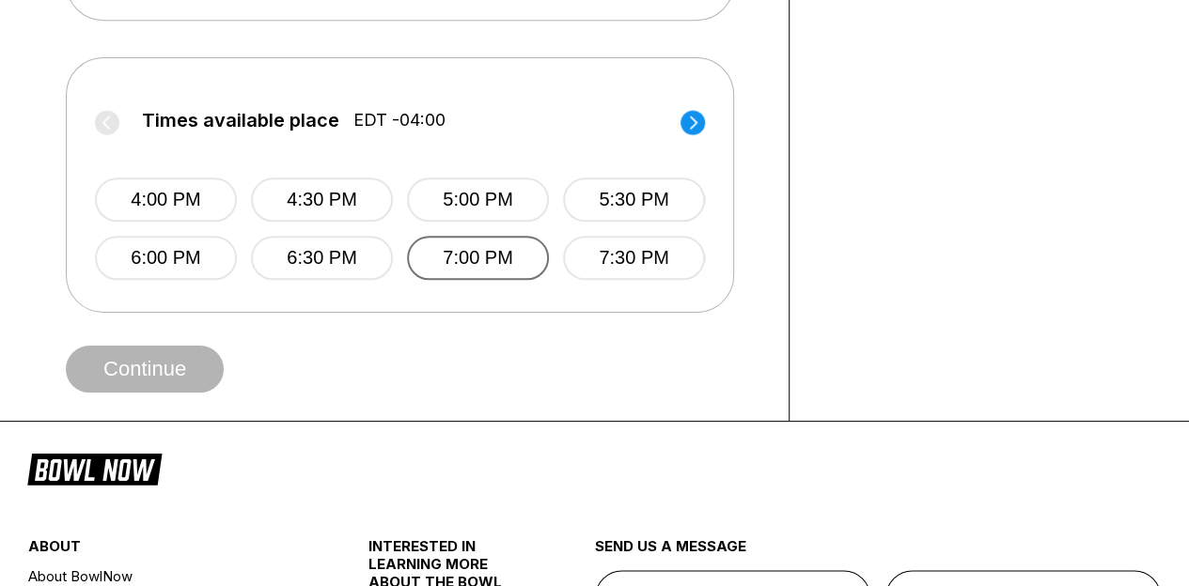
click at [465, 258] on button "7:00 PM" at bounding box center [478, 258] width 142 height 44
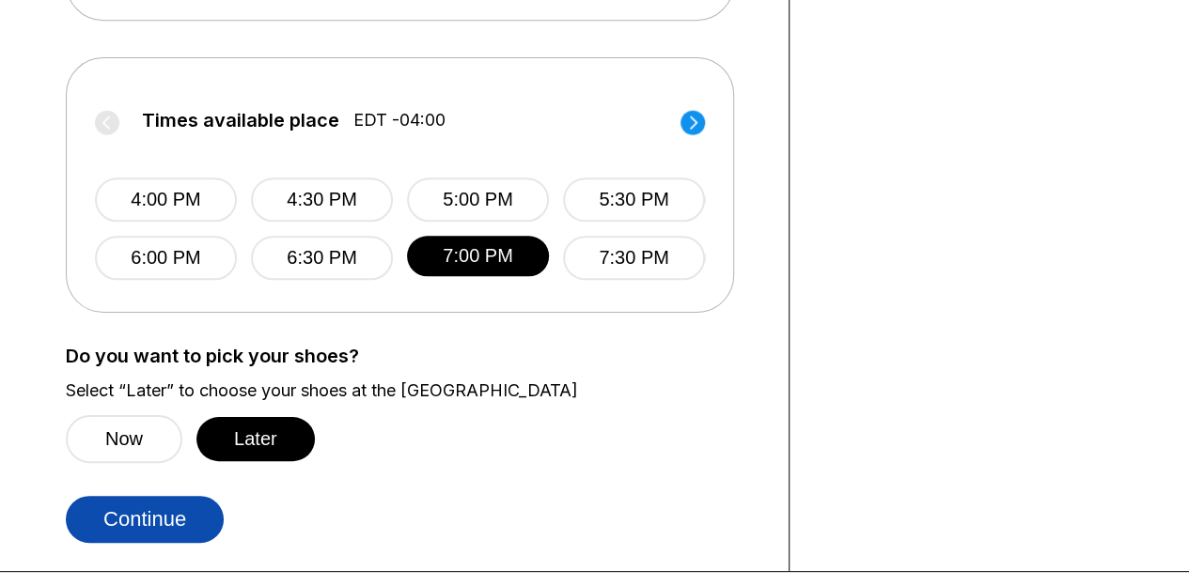
click at [149, 521] on button "Continue" at bounding box center [145, 519] width 158 height 47
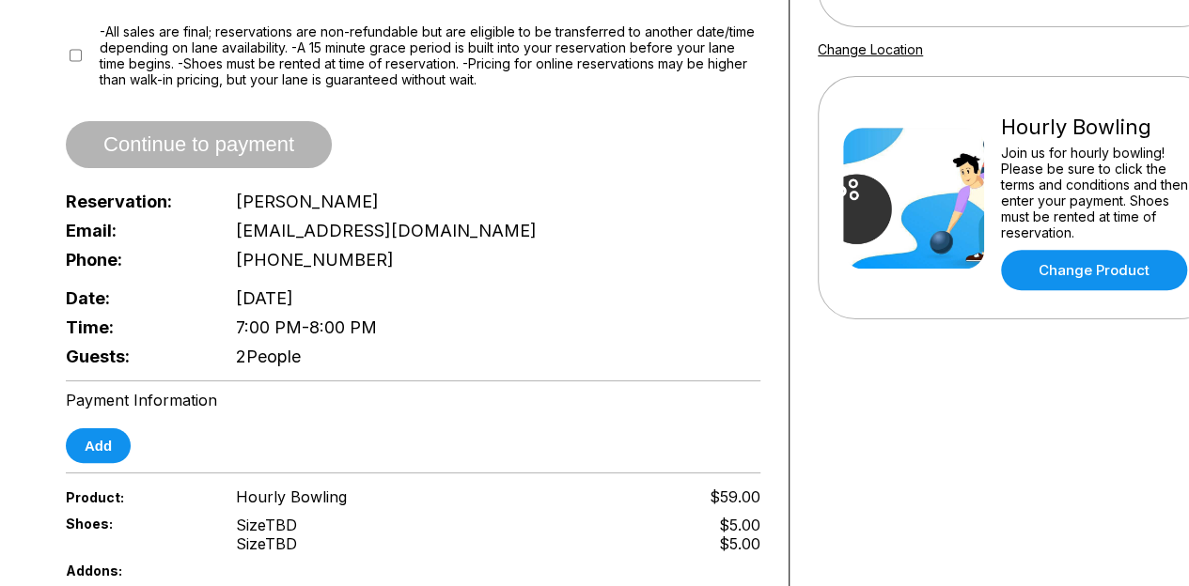
scroll to position [439, 0]
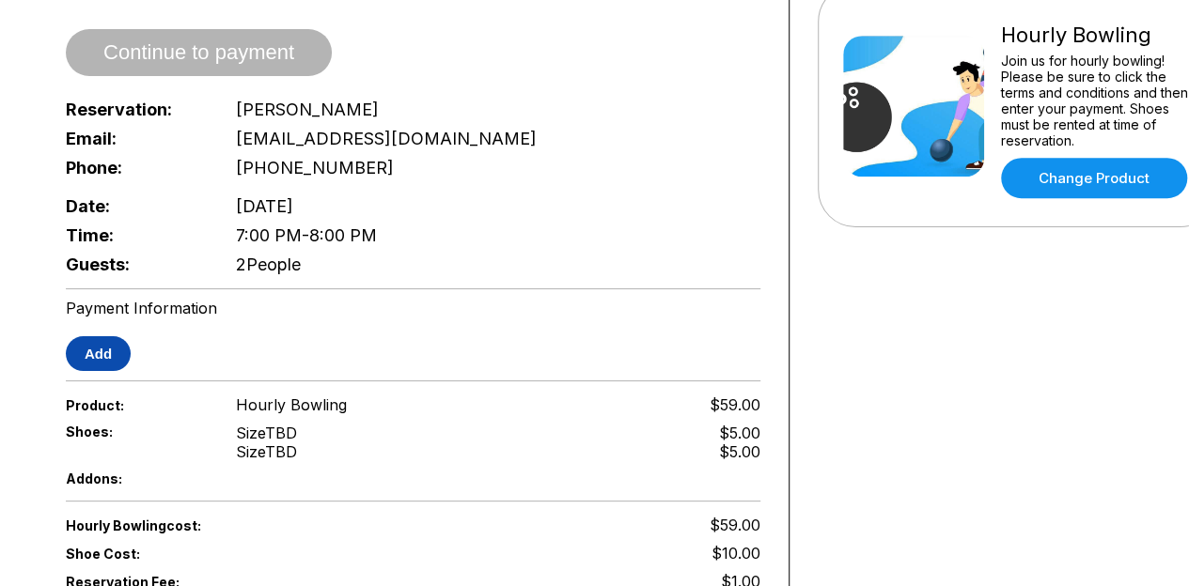
click at [100, 337] on button "Add" at bounding box center [98, 353] width 65 height 35
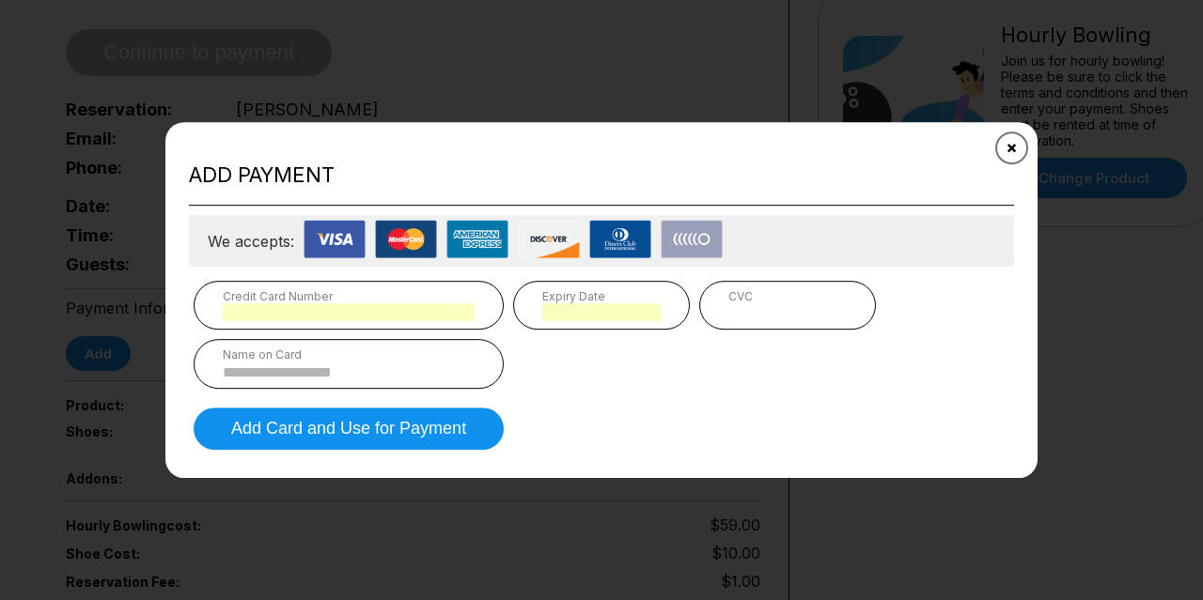
click at [1017, 155] on button "Close" at bounding box center [1011, 147] width 46 height 46
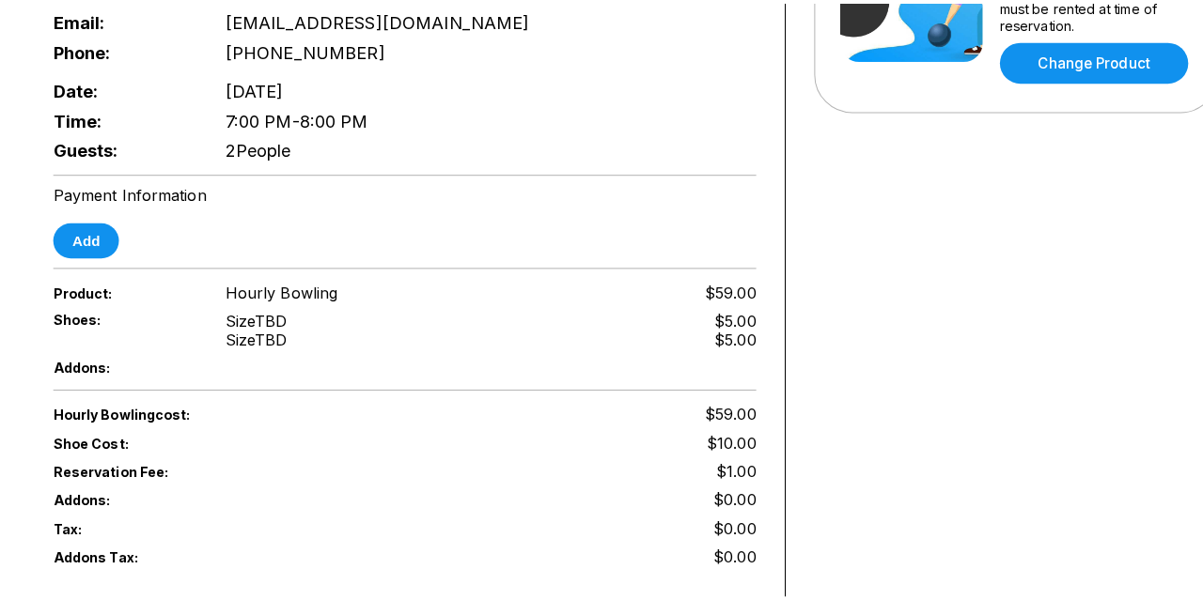
scroll to position [558, 13]
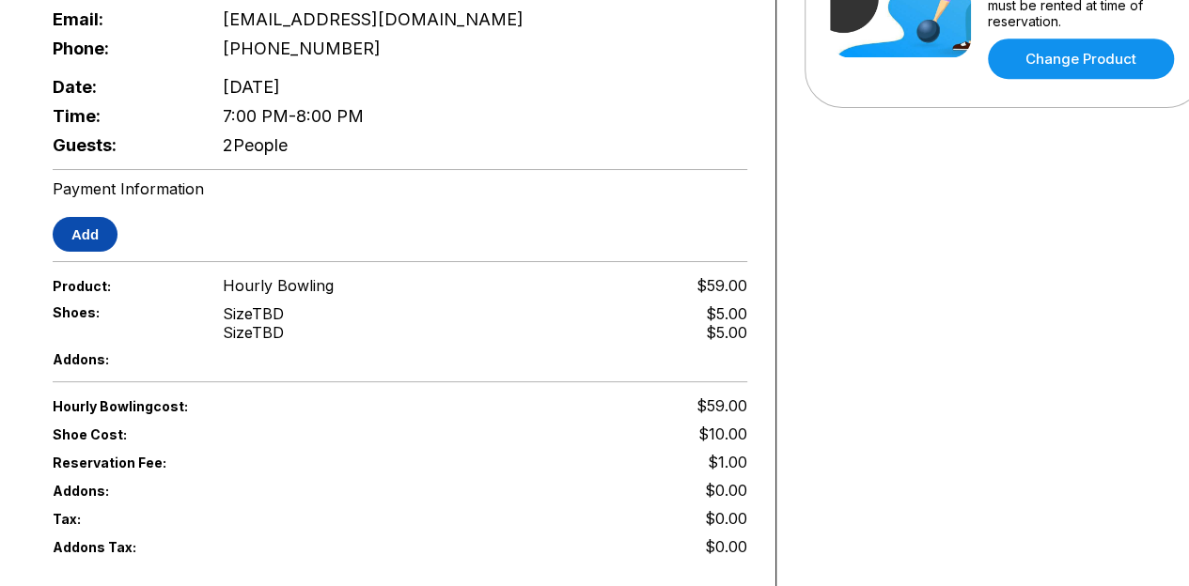
click at [92, 217] on button "Add" at bounding box center [85, 234] width 65 height 35
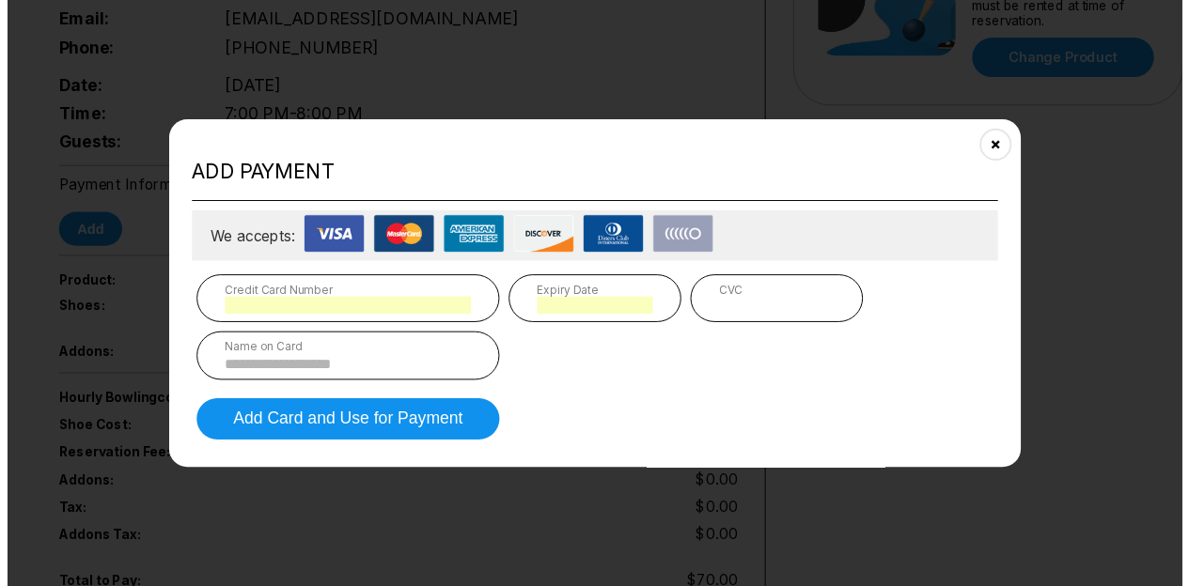
scroll to position [1131, 13]
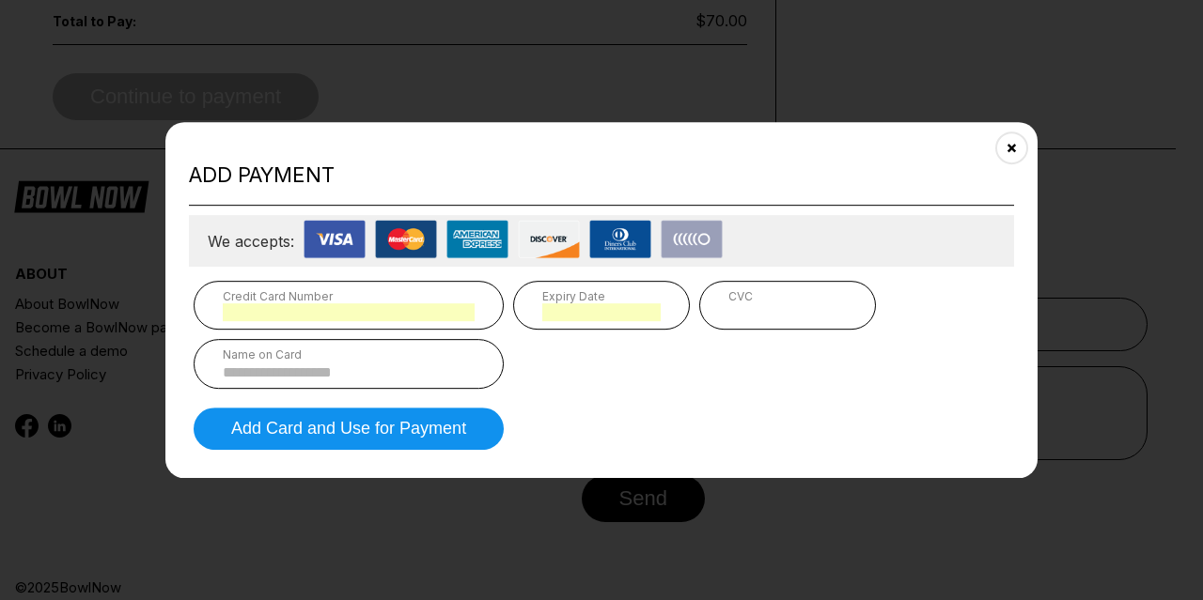
click at [733, 324] on div "CVC" at bounding box center [787, 305] width 177 height 49
click at [752, 303] on div "CVC" at bounding box center [787, 296] width 118 height 14
click at [380, 369] on input at bounding box center [349, 373] width 252 height 16
type input "**********"
type input "*"
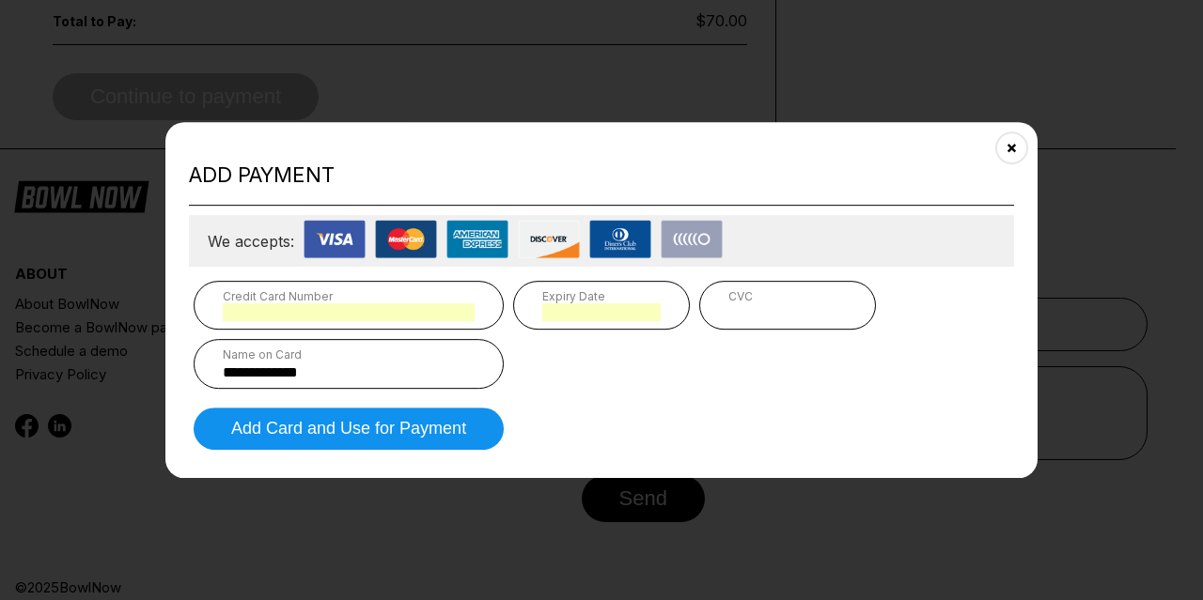
type input "*"
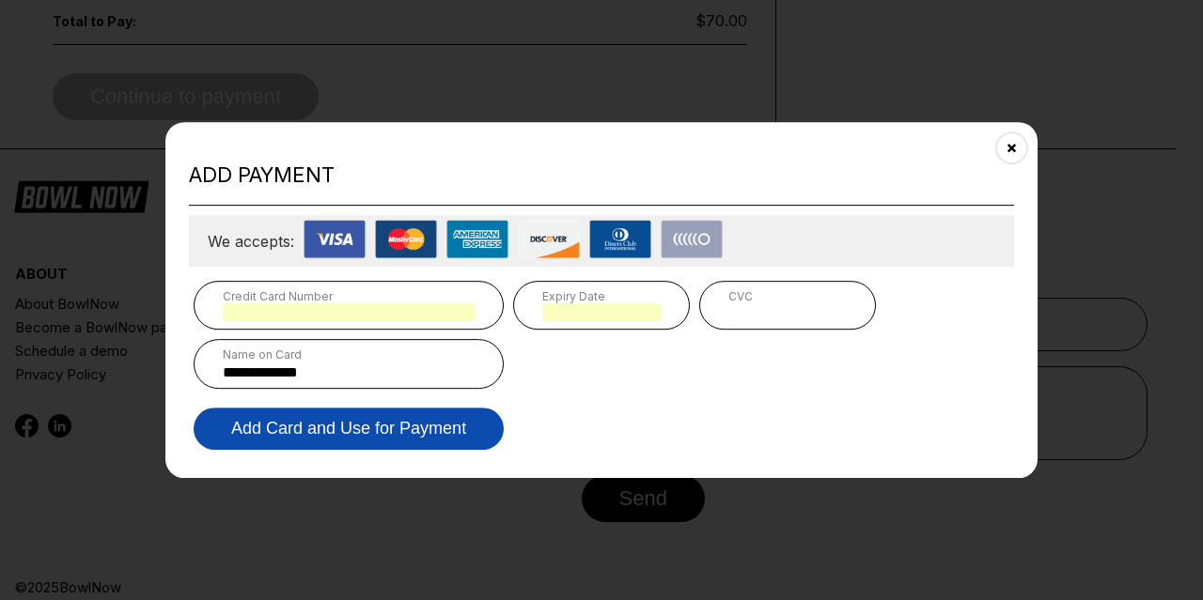
click at [347, 426] on button "Add Card and Use for Payment" at bounding box center [349, 429] width 310 height 42
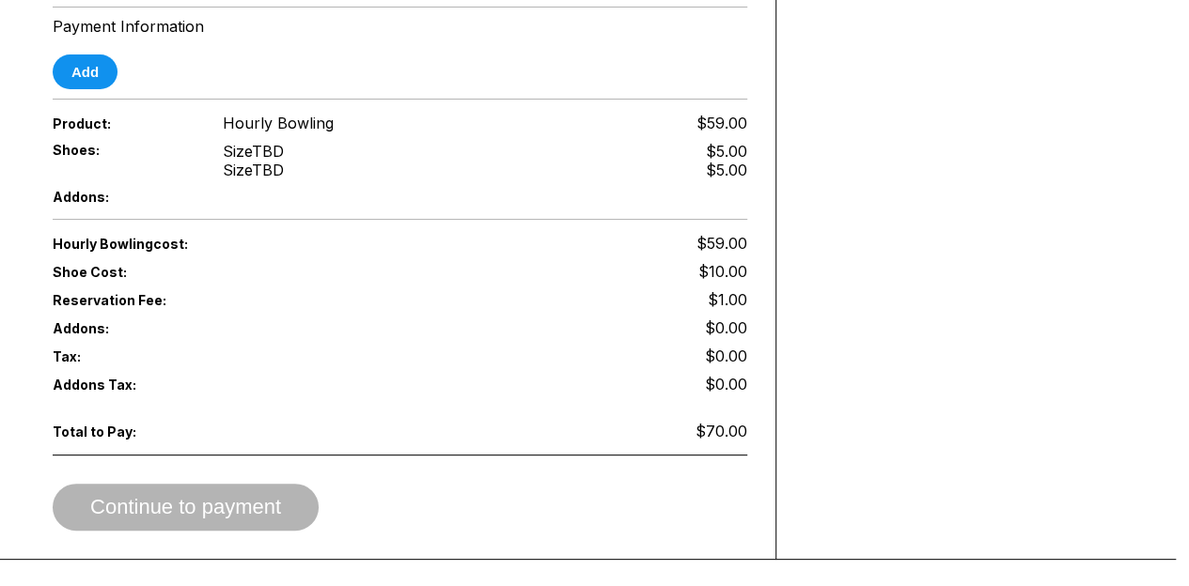
scroll to position [750, 13]
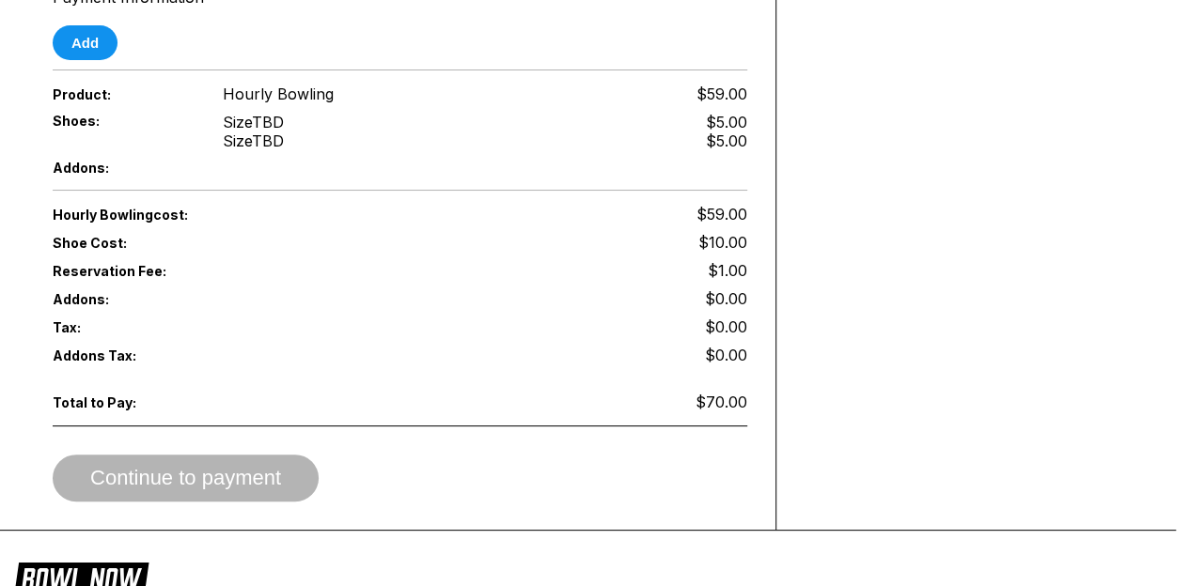
click at [185, 470] on span "Continue to payment" at bounding box center [186, 479] width 266 height 19
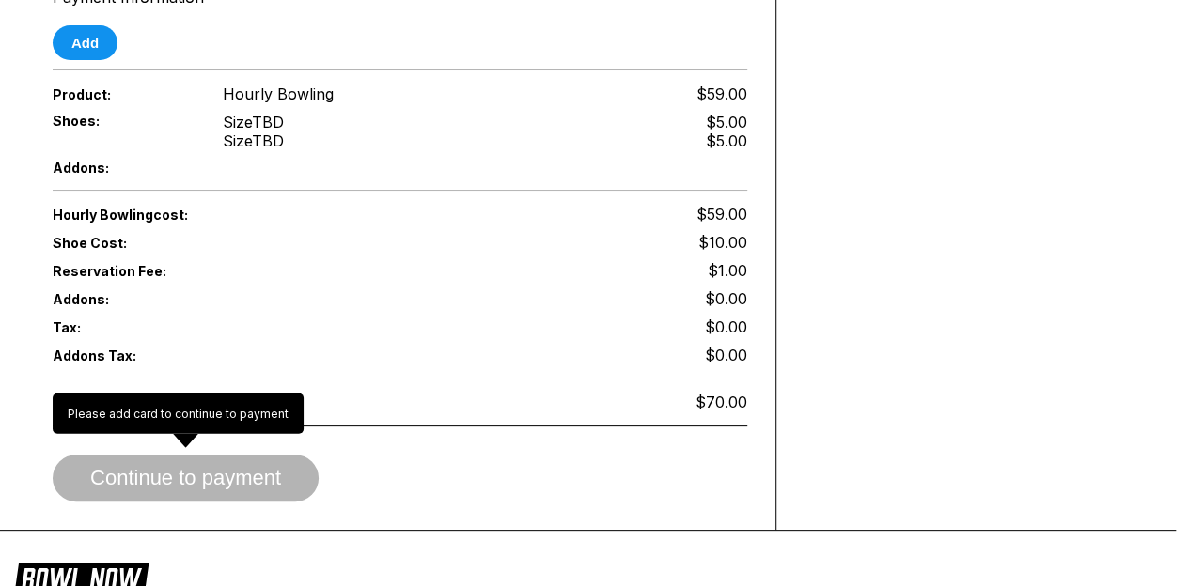
click at [185, 470] on span "Continue to payment" at bounding box center [186, 479] width 266 height 19
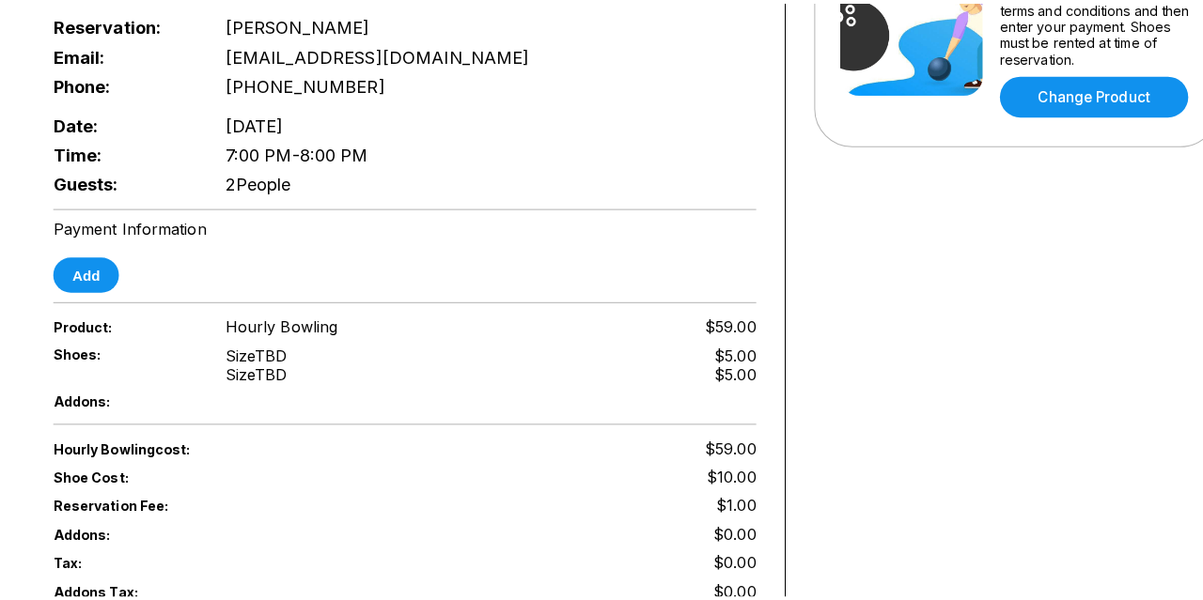
scroll to position [523, 13]
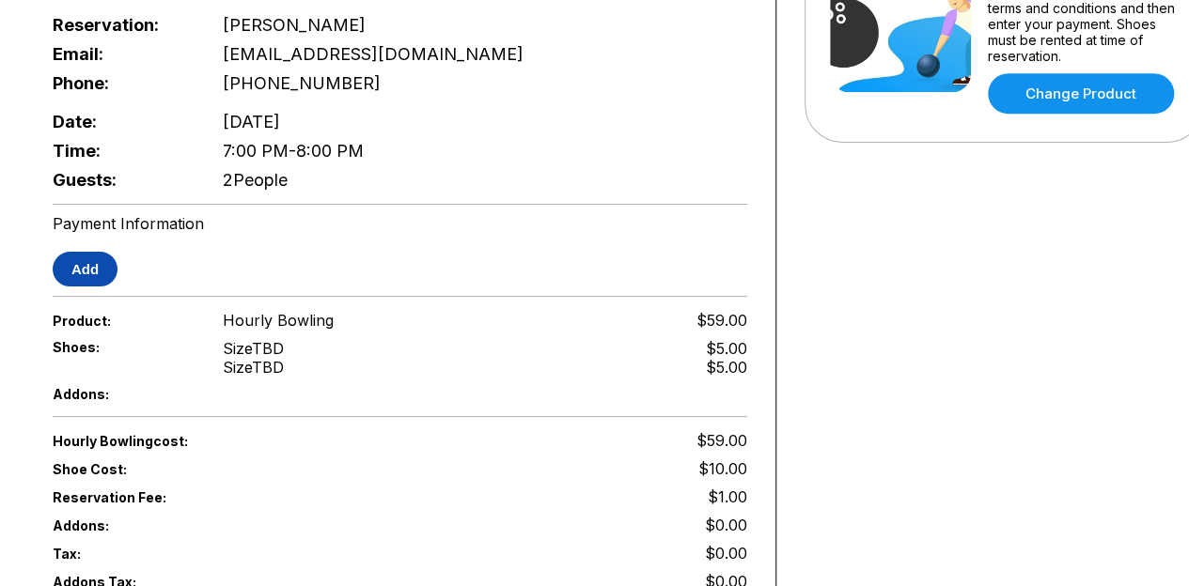
click at [84, 253] on button "Add" at bounding box center [85, 269] width 65 height 35
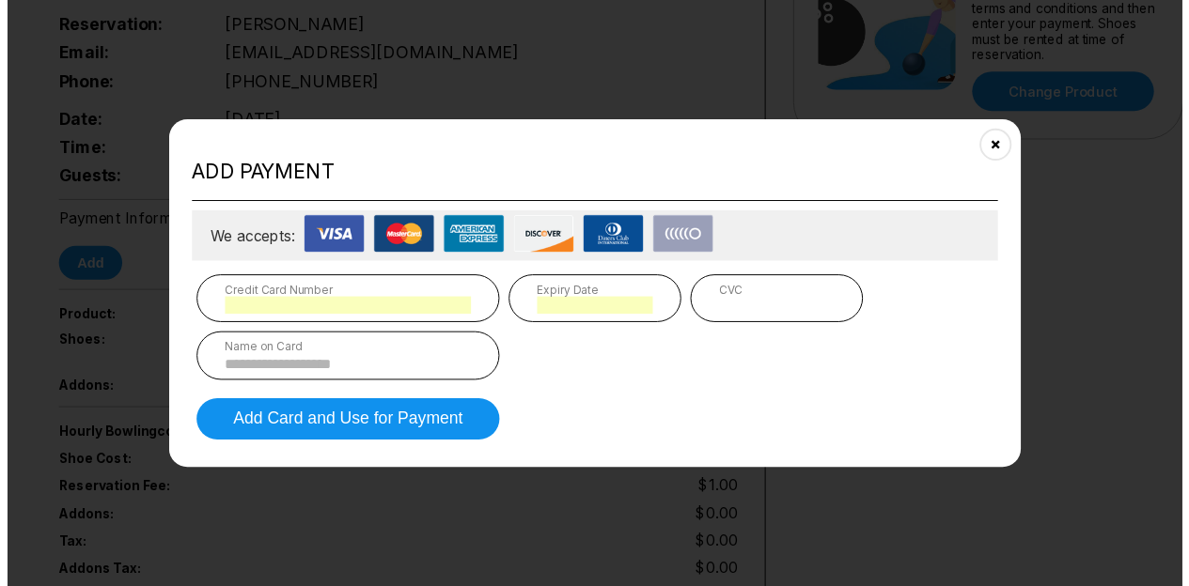
scroll to position [1131, 13]
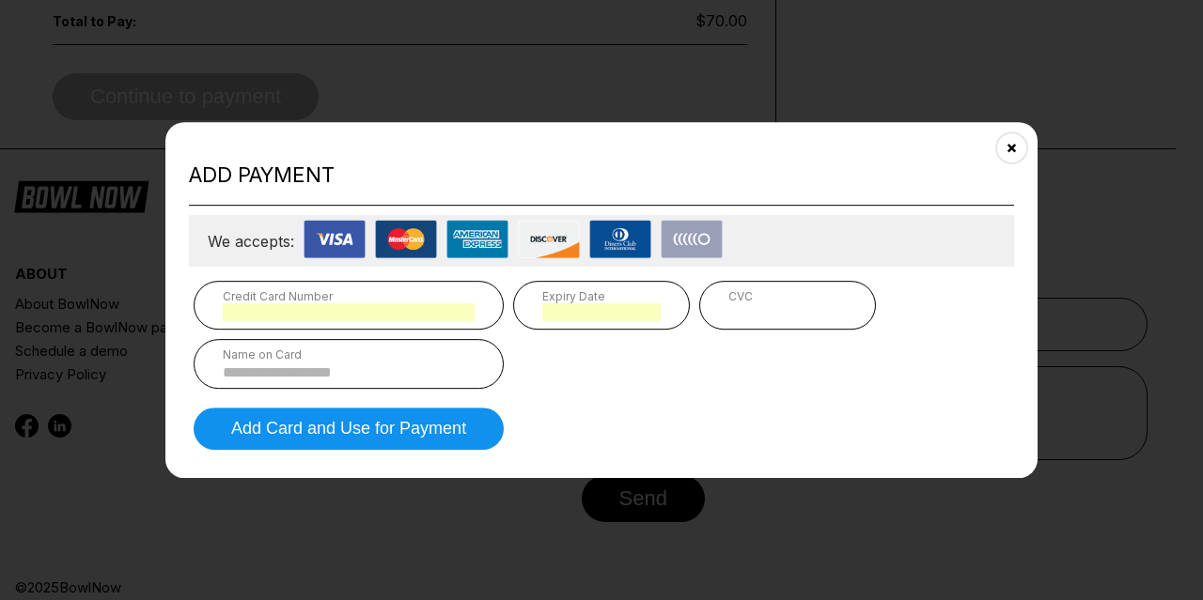
click at [435, 367] on input at bounding box center [349, 373] width 252 height 16
type input "**********"
type input "*"
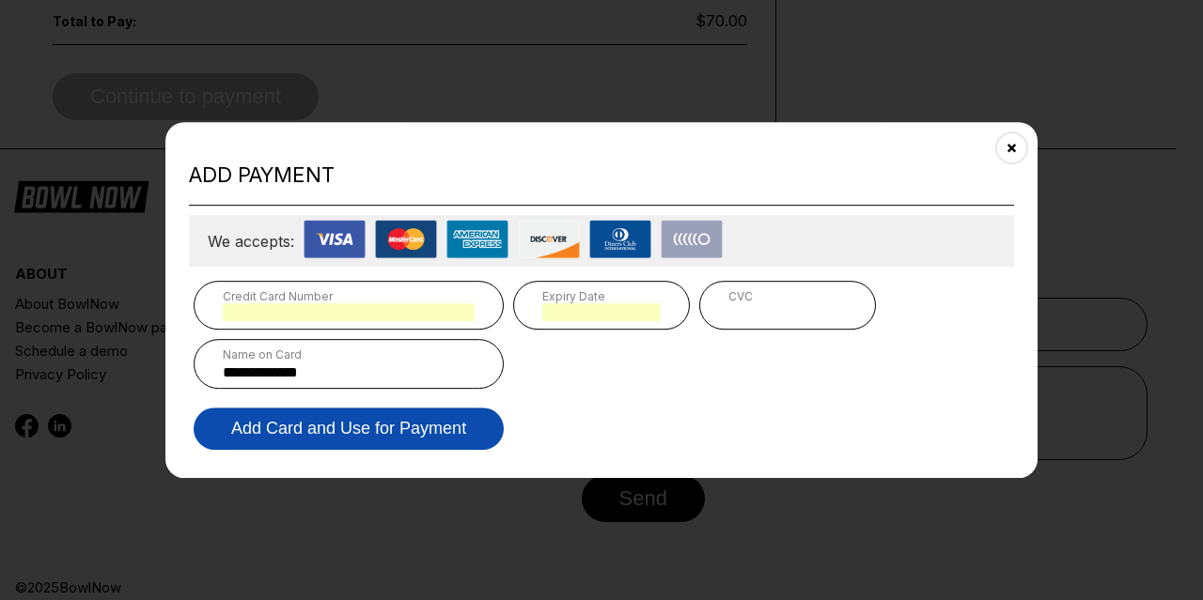
click at [382, 418] on button "Add Card and Use for Payment" at bounding box center [349, 429] width 310 height 42
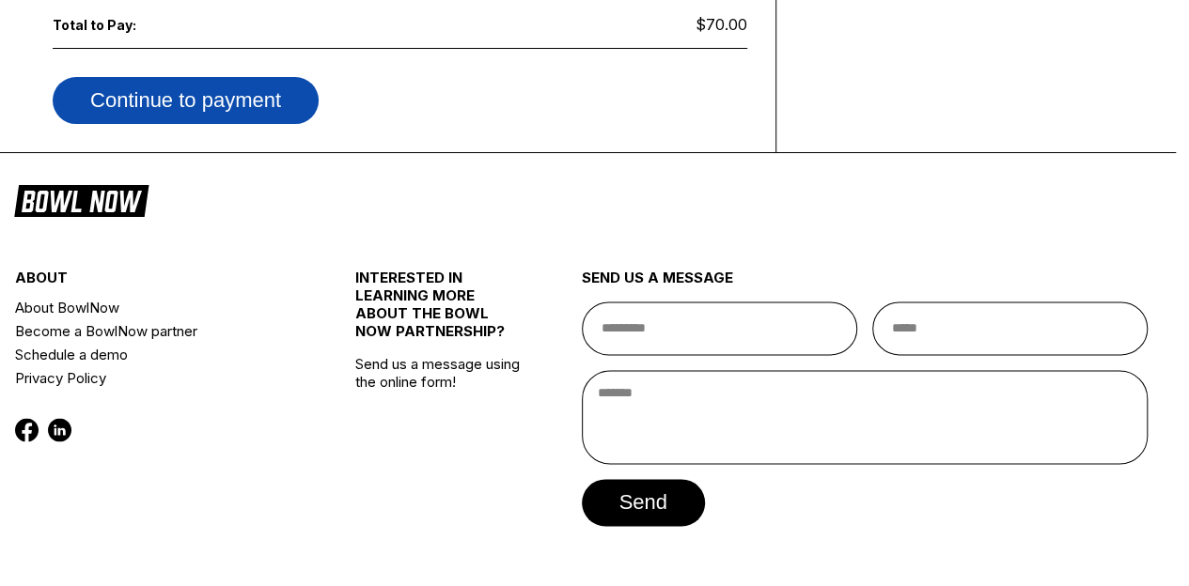
click at [169, 83] on button "Continue to payment" at bounding box center [186, 100] width 266 height 47
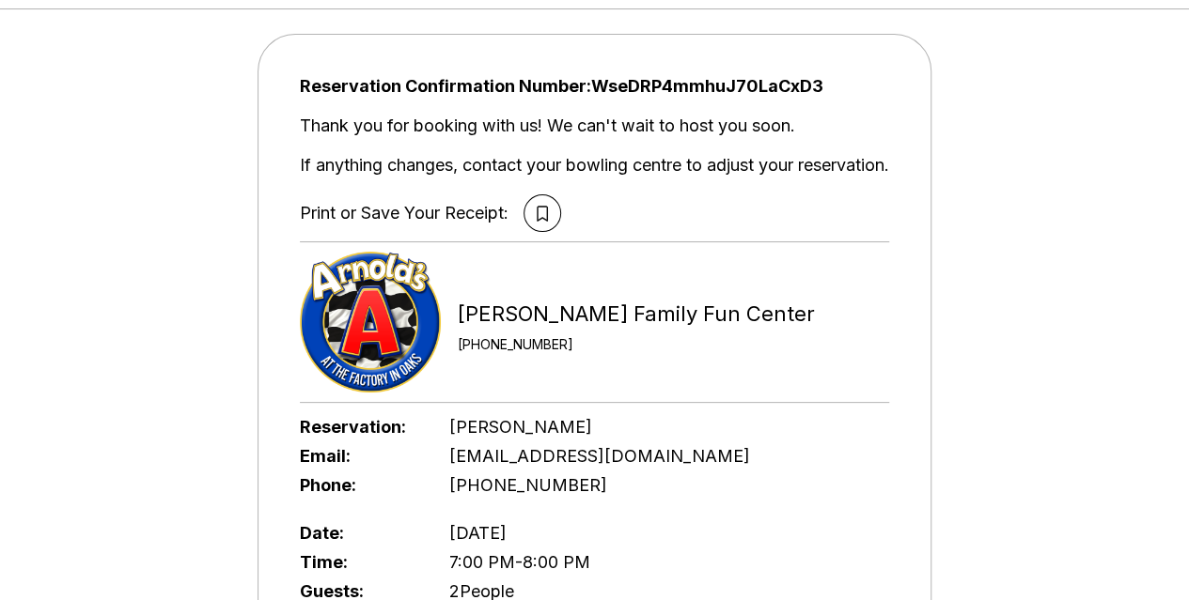
scroll to position [88, 0]
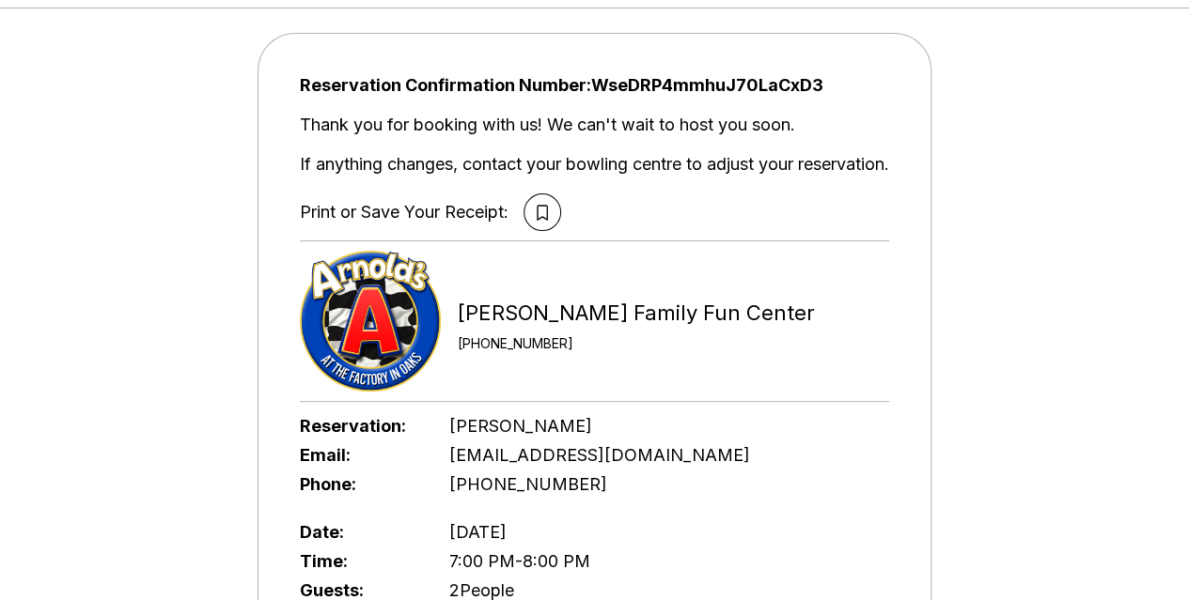
click at [637, 506] on div "Reservation: Stacey Rose Email: staceyrrose324@gmail.com Phone: +12159139409 Da…" at bounding box center [594, 528] width 589 height 232
